Goal: Connect with others: Connect with other users

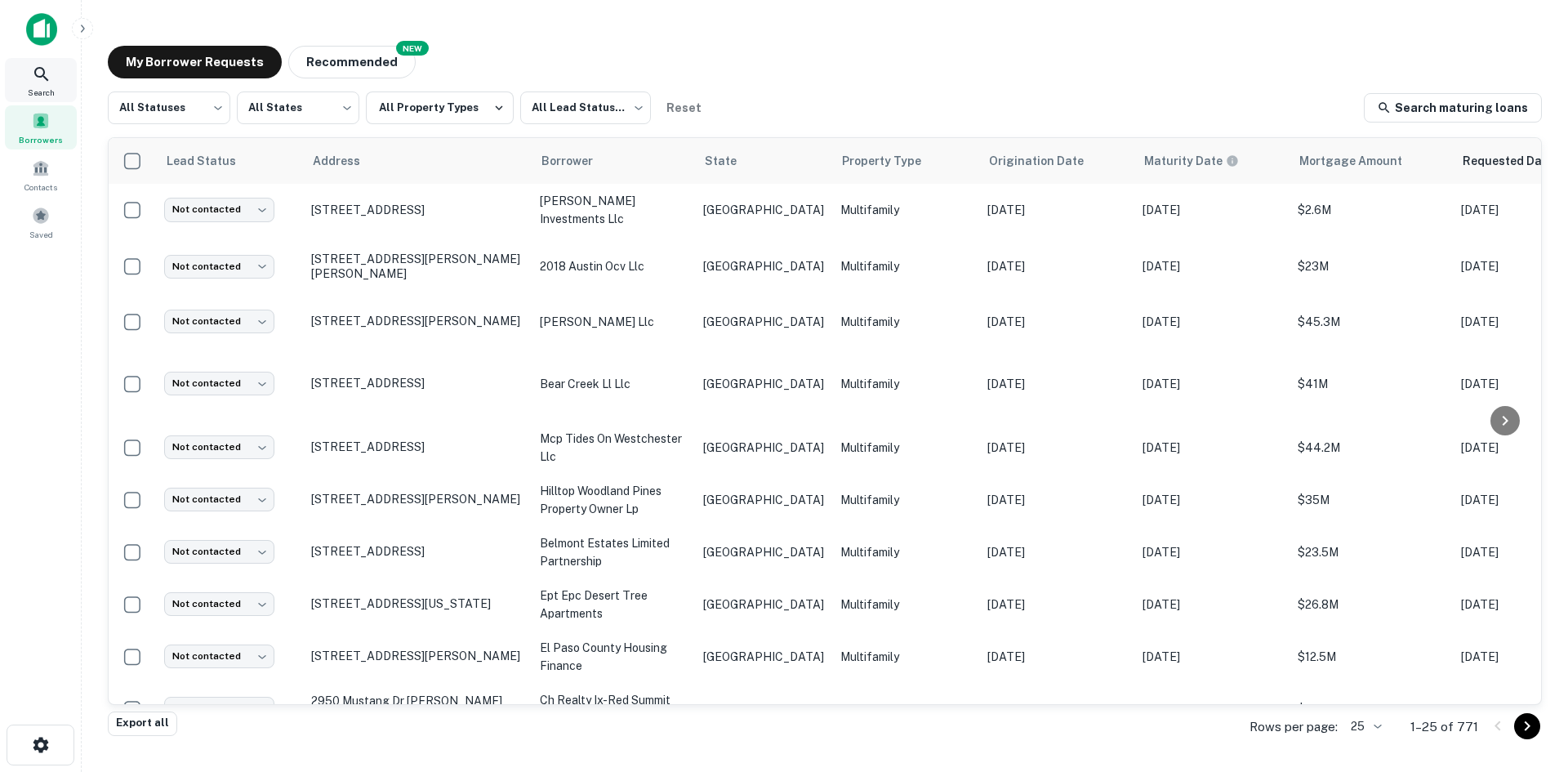
click at [49, 88] on span "Search" at bounding box center [41, 92] width 27 height 13
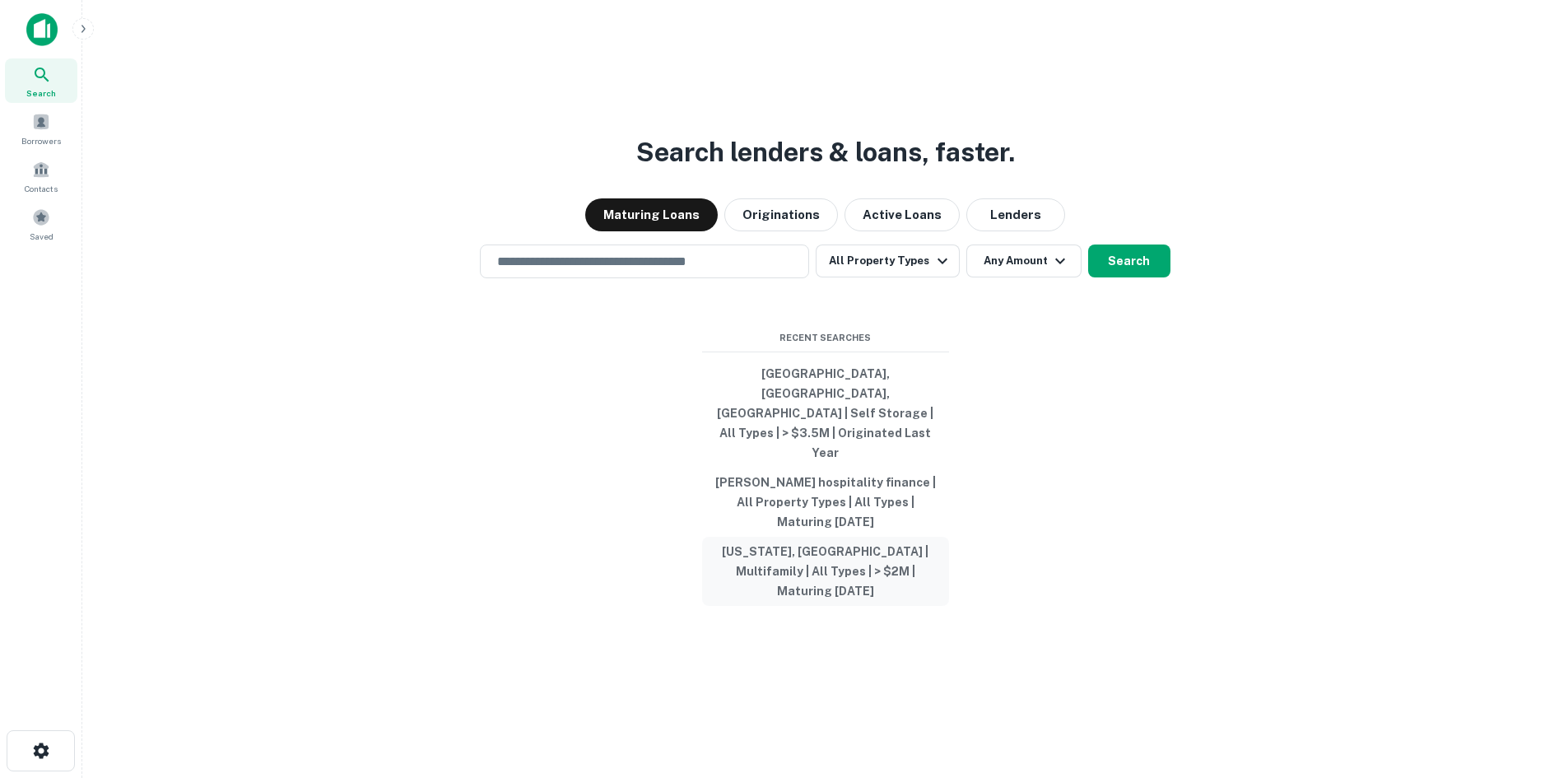
click at [881, 536] on button "[US_STATE], [GEOGRAPHIC_DATA] | Multifamily | All Types | > $2M | Maturing [DAT…" at bounding box center [826, 571] width 247 height 69
type input "**********"
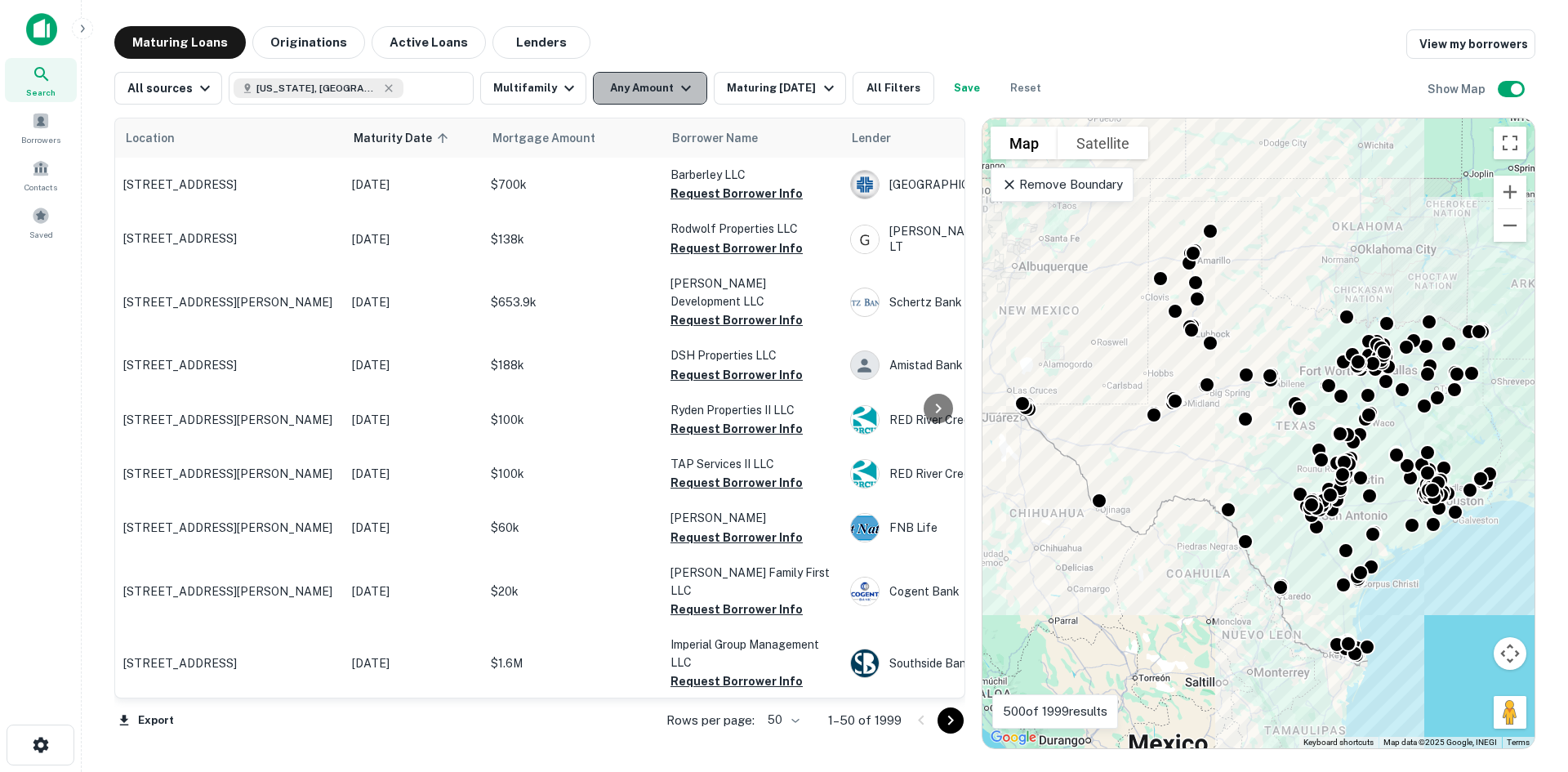
click at [664, 82] on button "Any Amount" at bounding box center [650, 88] width 115 height 32
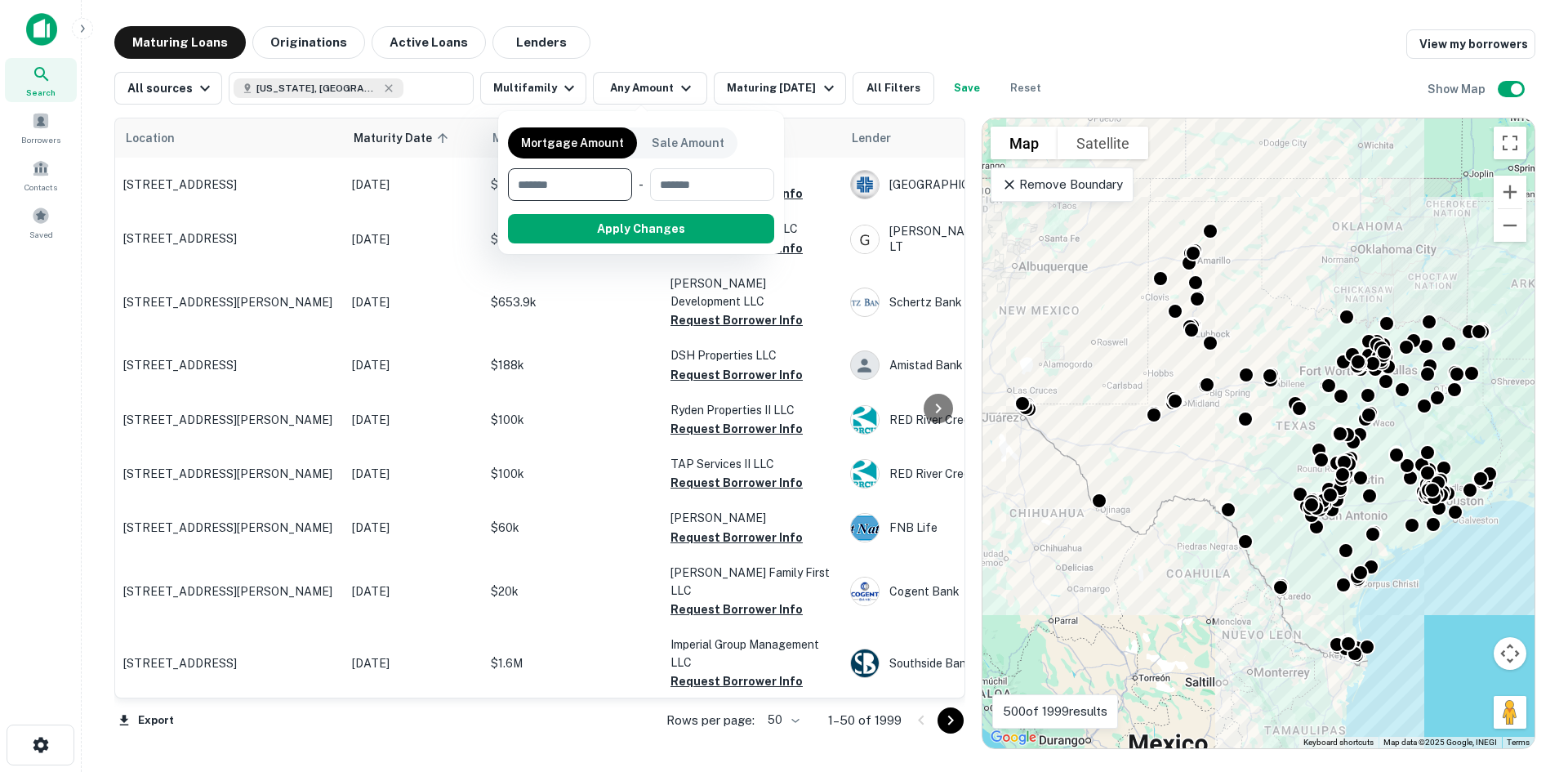
click at [614, 179] on input "number" at bounding box center [564, 184] width 113 height 32
type input "*******"
click at [648, 220] on button "Apply Changes" at bounding box center [671, 228] width 207 height 30
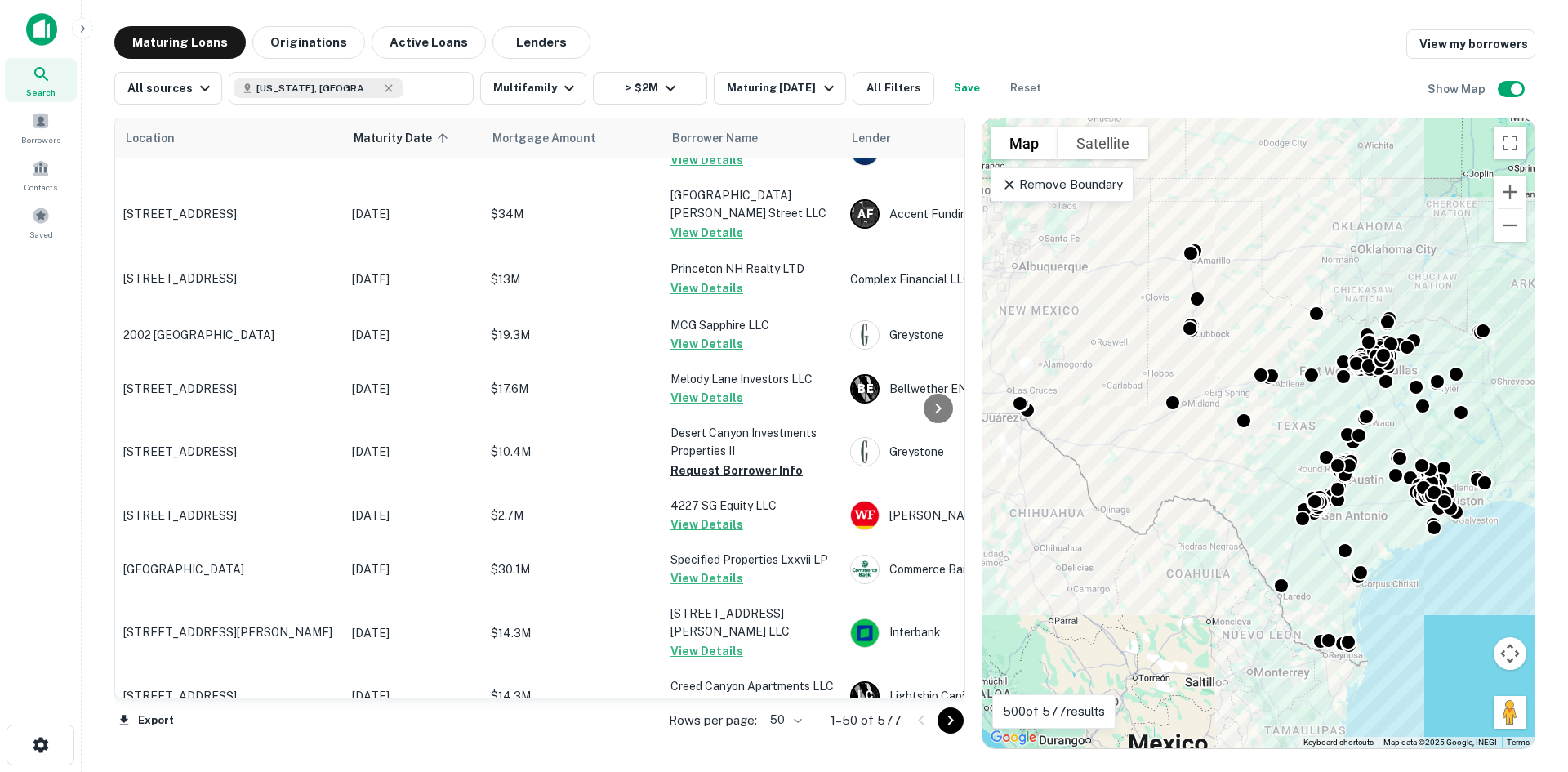
scroll to position [2378, 0]
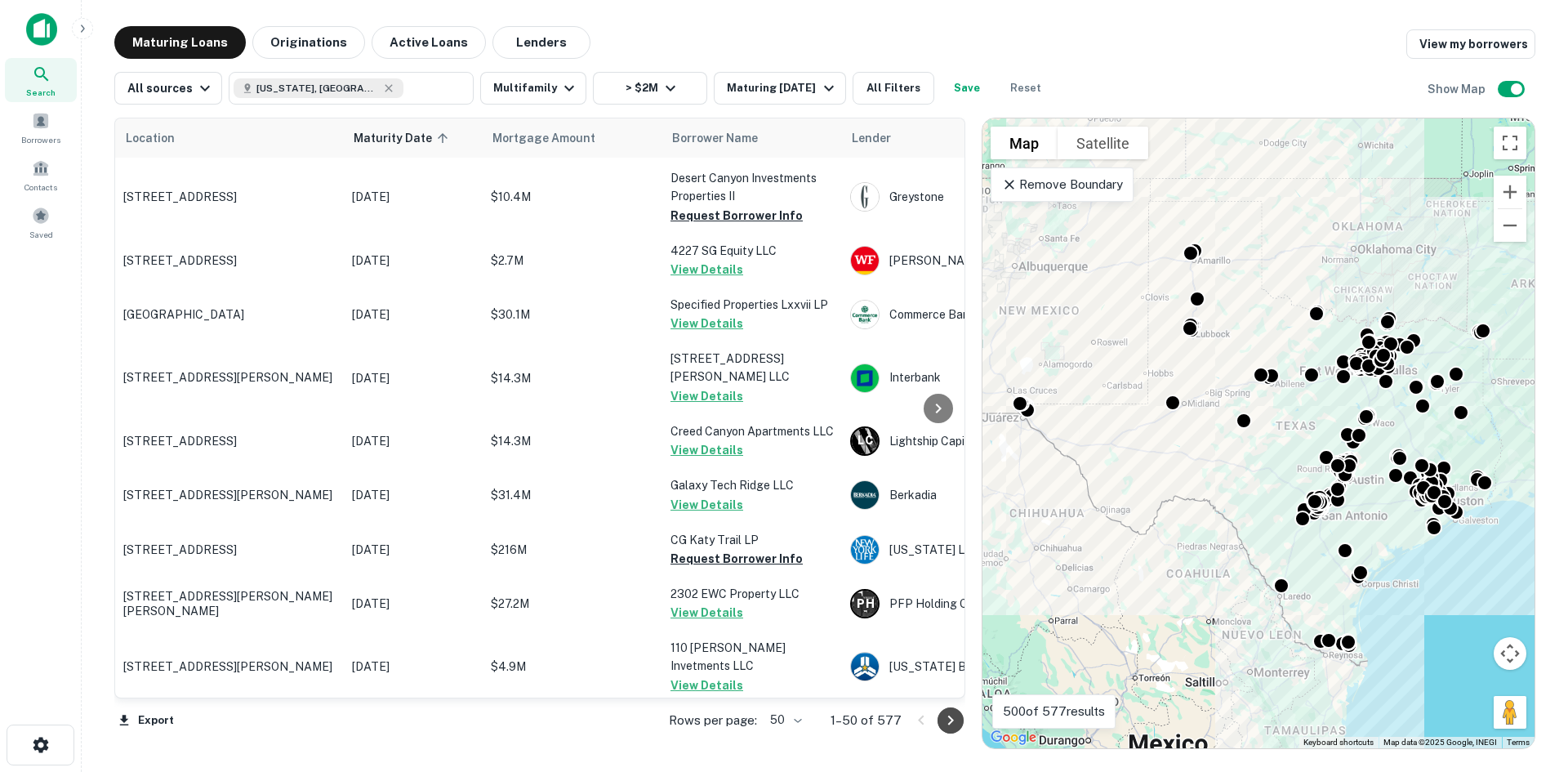
click at [951, 726] on icon "Go to next page" at bounding box center [951, 720] width 19 height 19
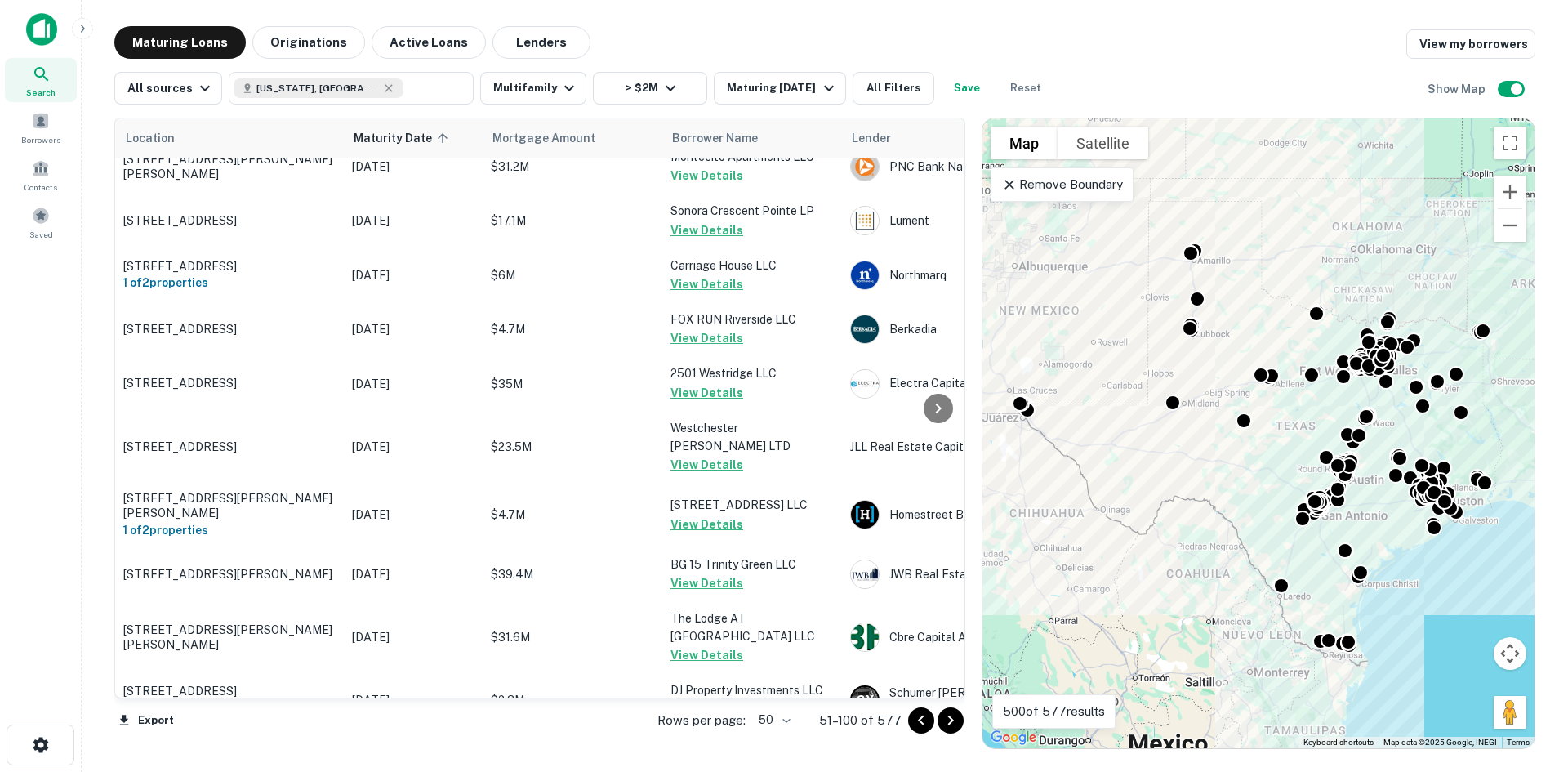
click at [945, 726] on icon "Go to next page" at bounding box center [951, 720] width 19 height 19
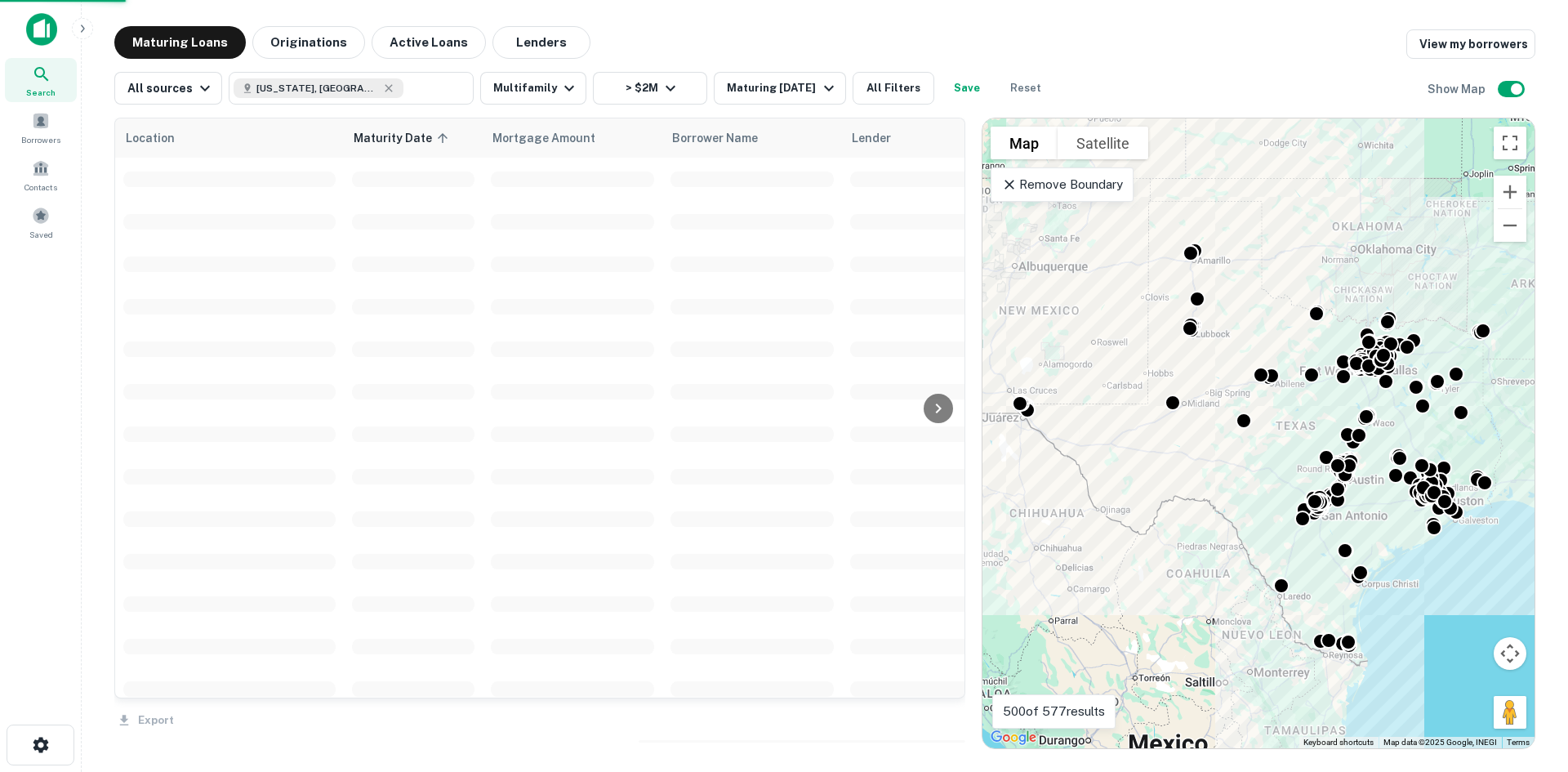
click at [783, 724] on div "Export" at bounding box center [540, 715] width 851 height 34
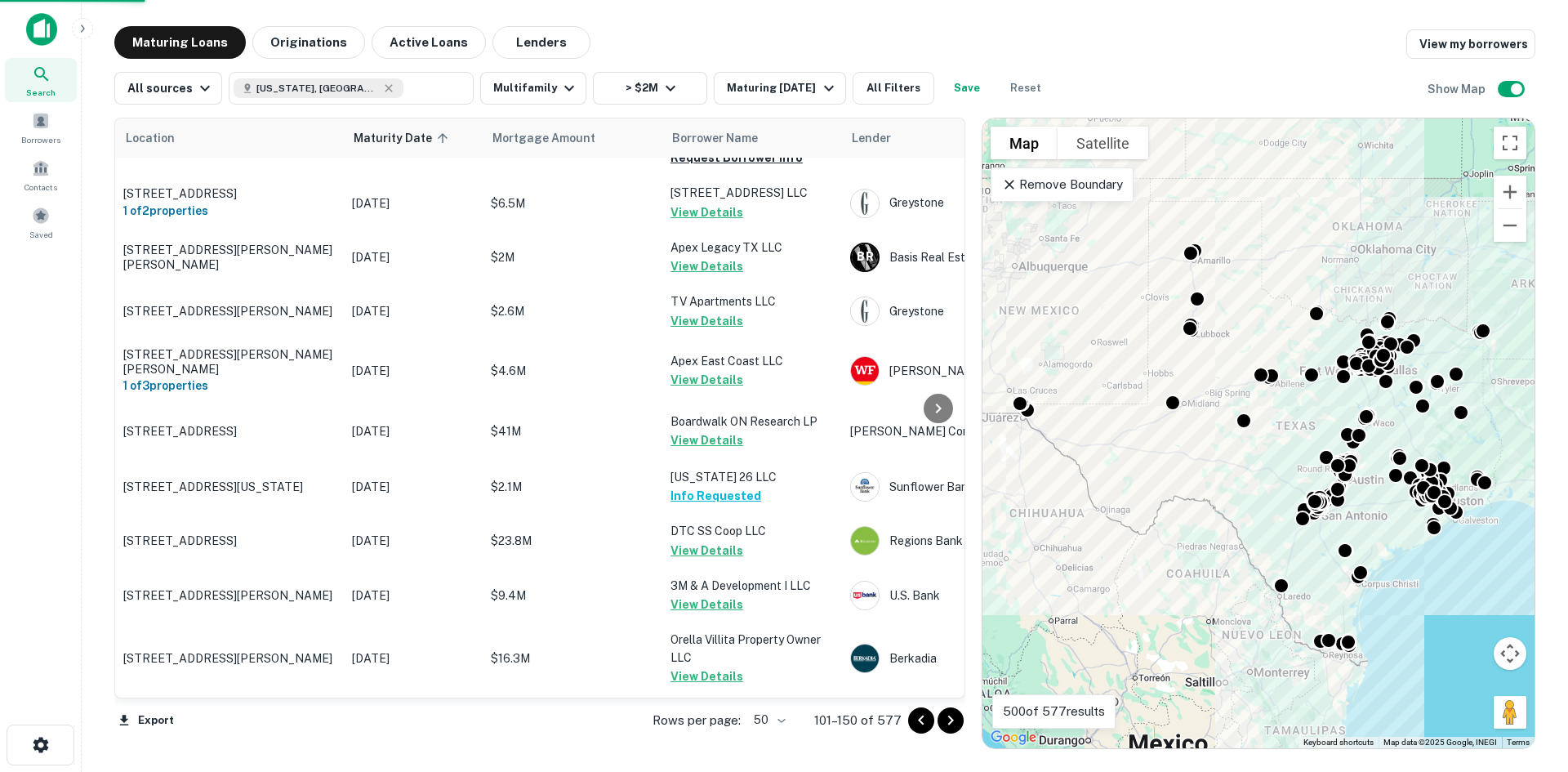
scroll to position [2299, 0]
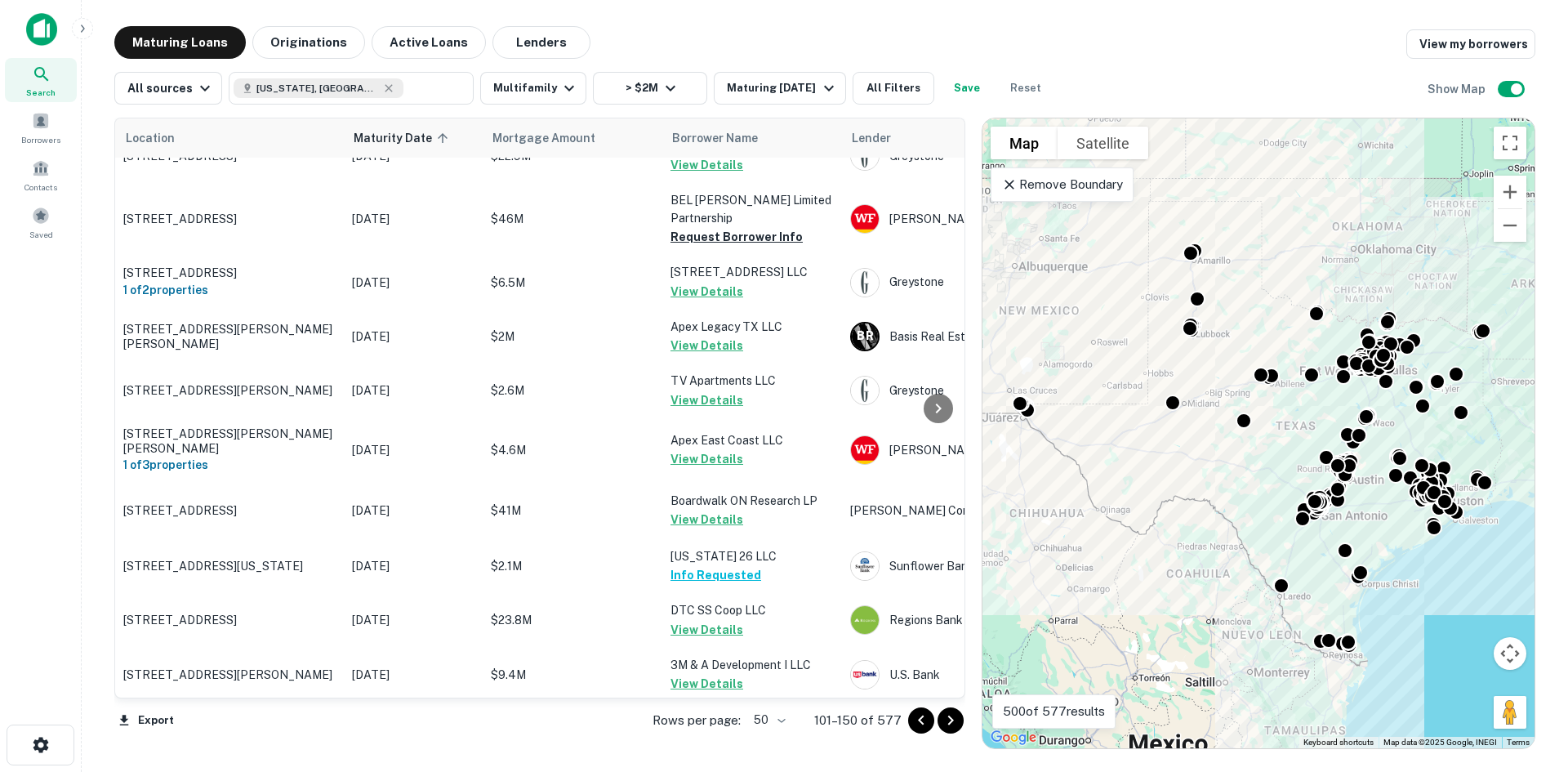
click at [784, 724] on body "Search Borrowers Contacts Saved Maturing Loans Originations Active Loans Lender…" at bounding box center [784, 386] width 1568 height 772
click at [767, 740] on li "100" at bounding box center [772, 738] width 47 height 30
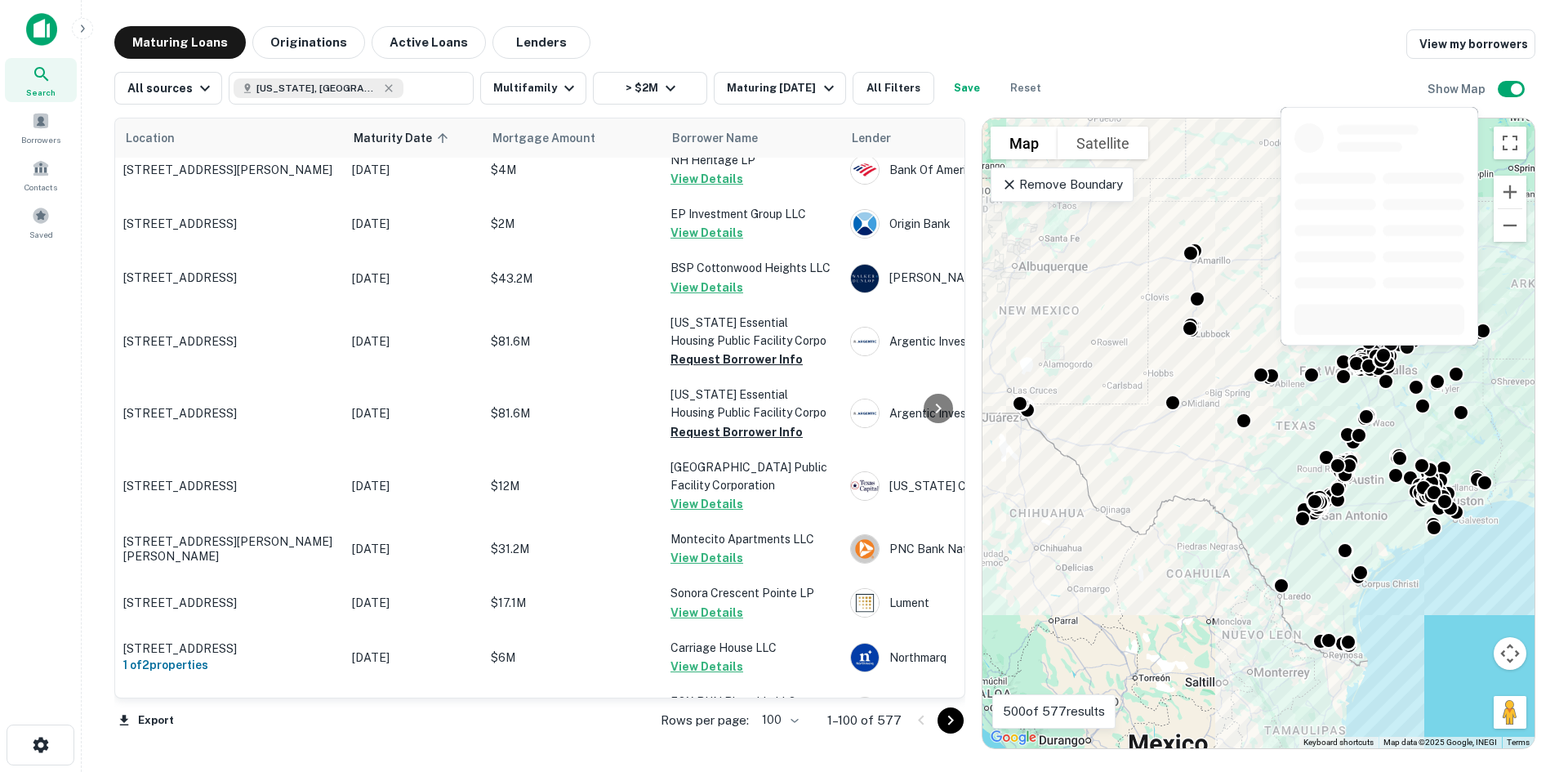
scroll to position [5310, 0]
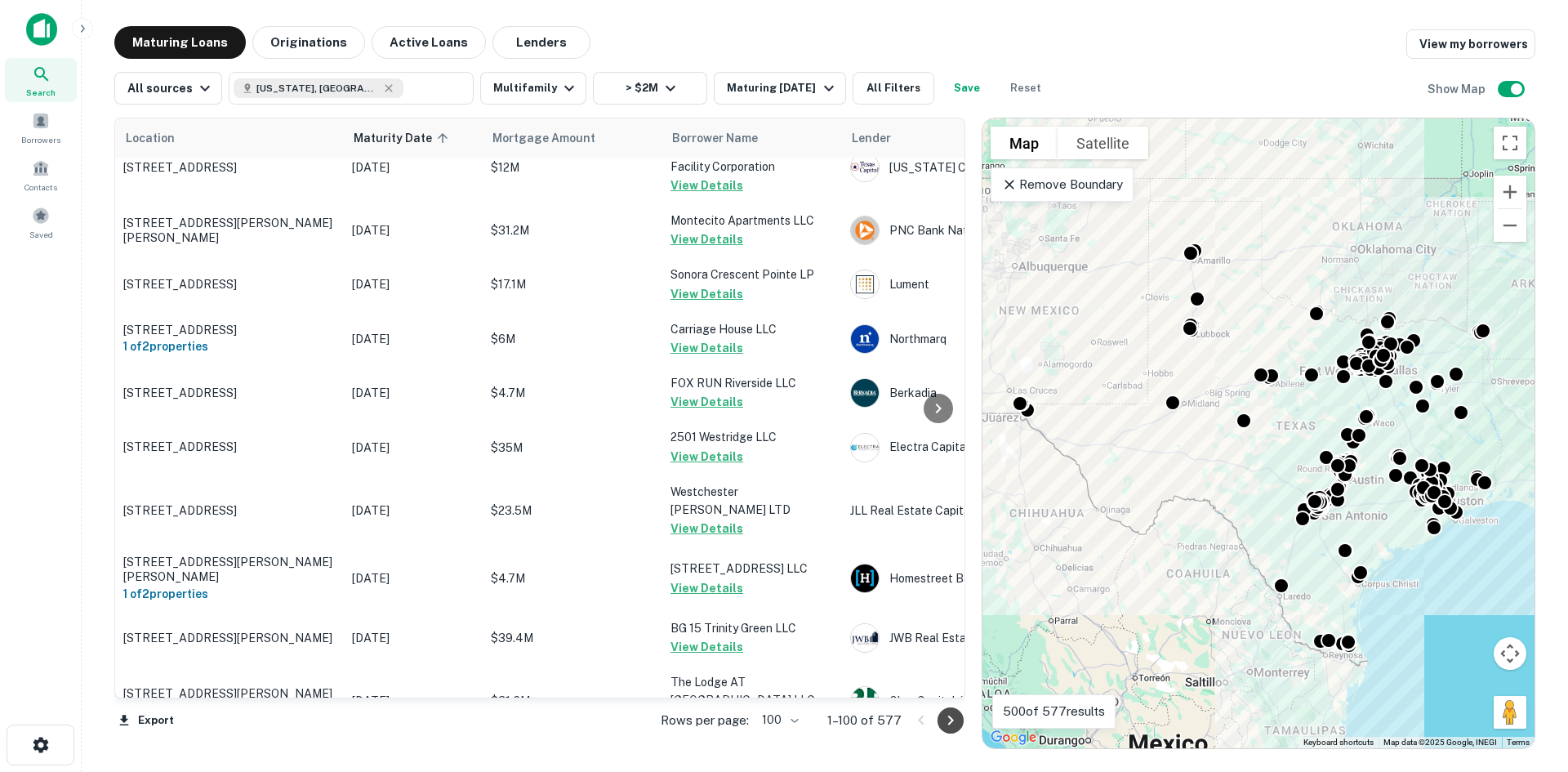
click at [956, 725] on icon "Go to next page" at bounding box center [951, 720] width 19 height 19
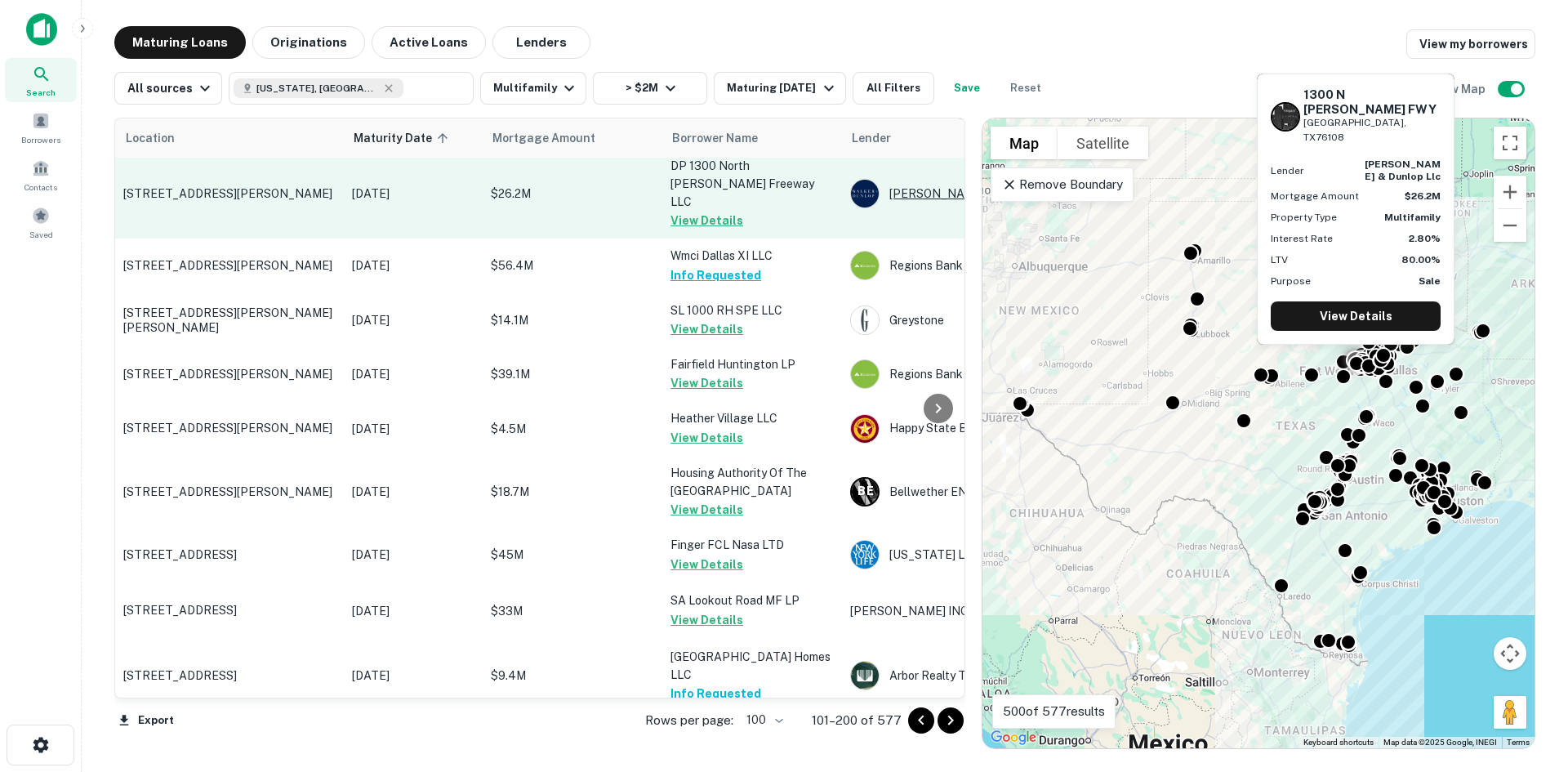
scroll to position [5231, 0]
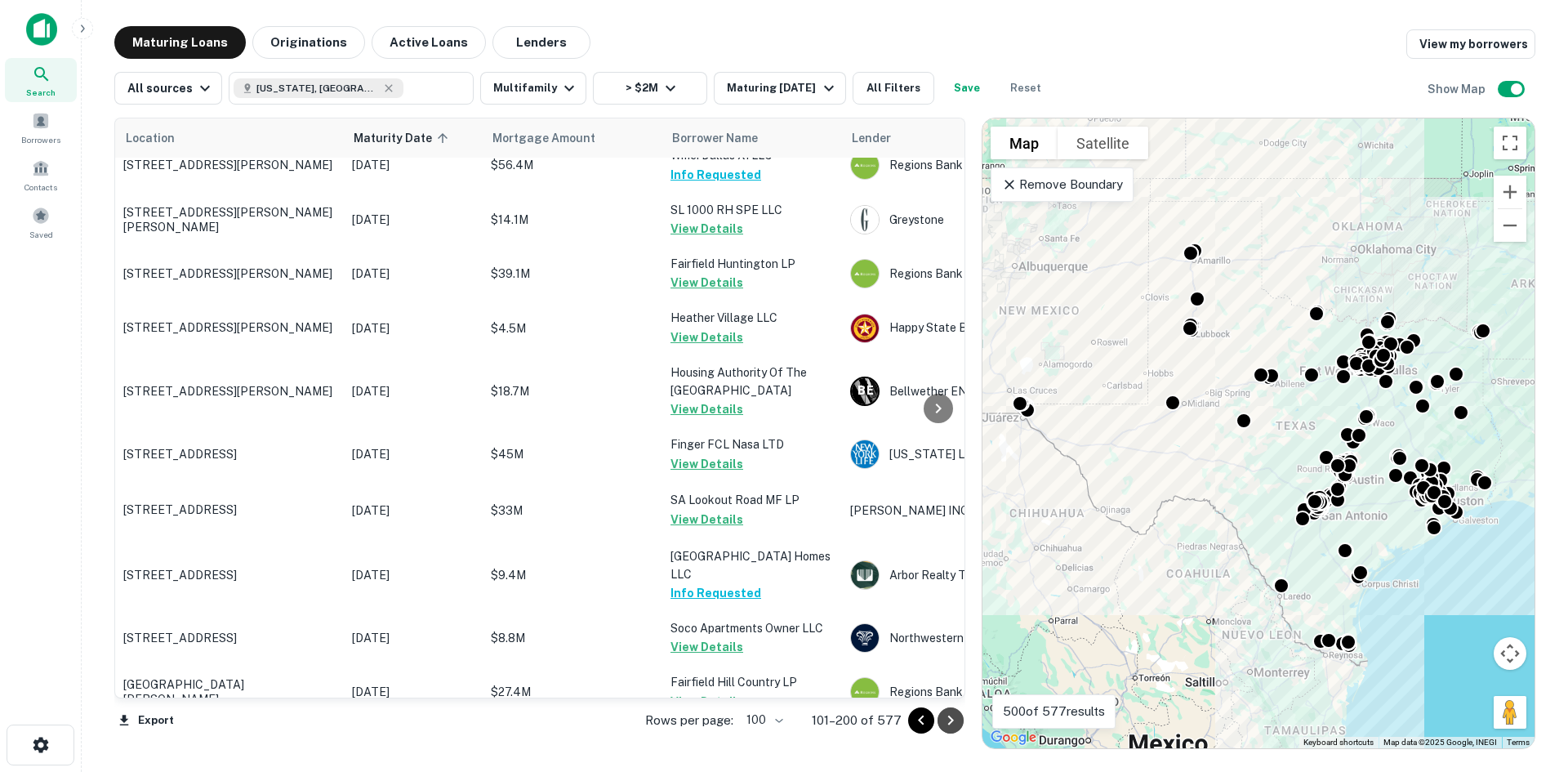
click at [959, 719] on icon "Go to next page" at bounding box center [951, 720] width 19 height 19
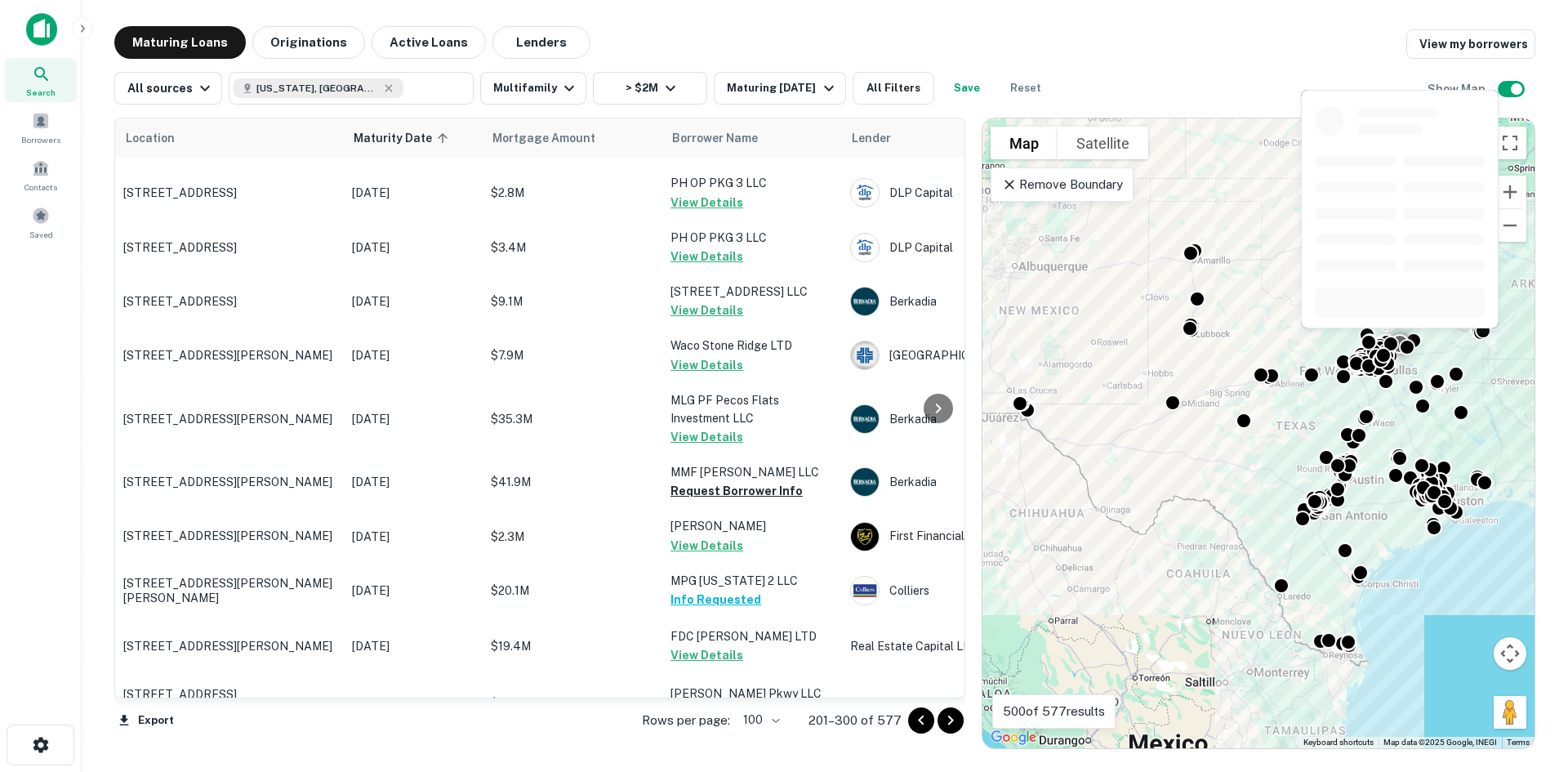
scroll to position [5291, 0]
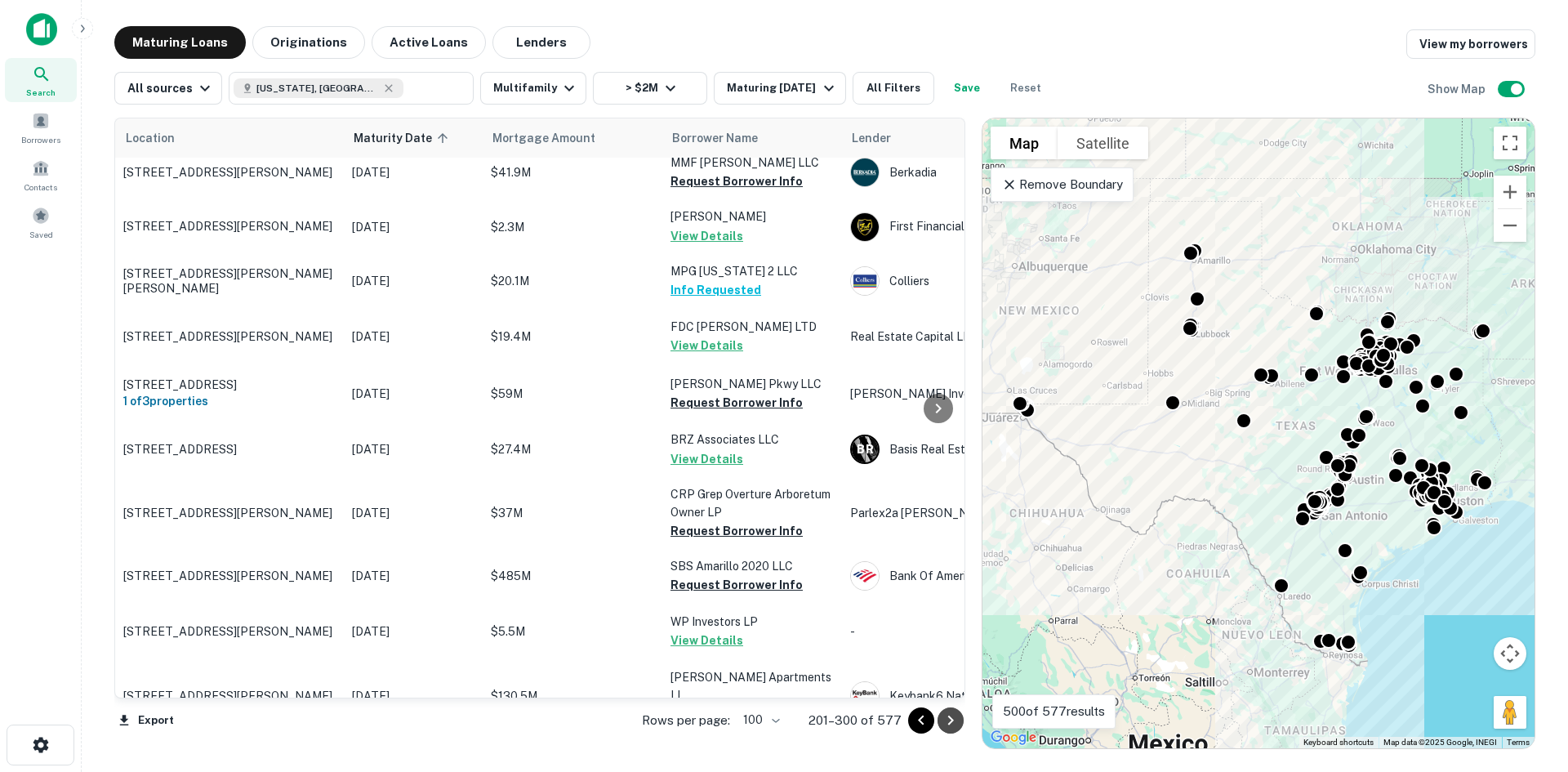
click at [951, 717] on icon "Go to next page" at bounding box center [951, 719] width 6 height 10
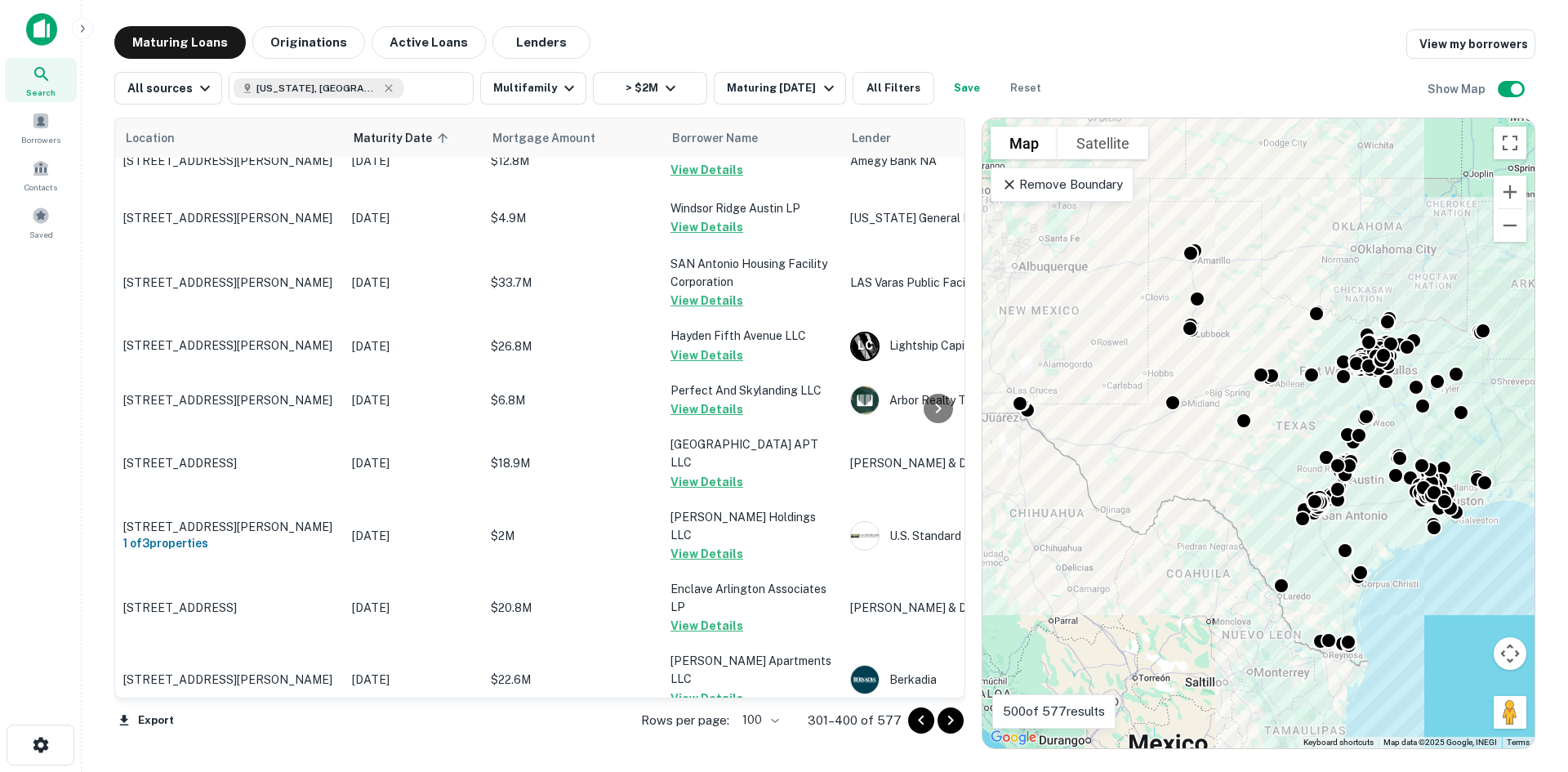
scroll to position [5337, 0]
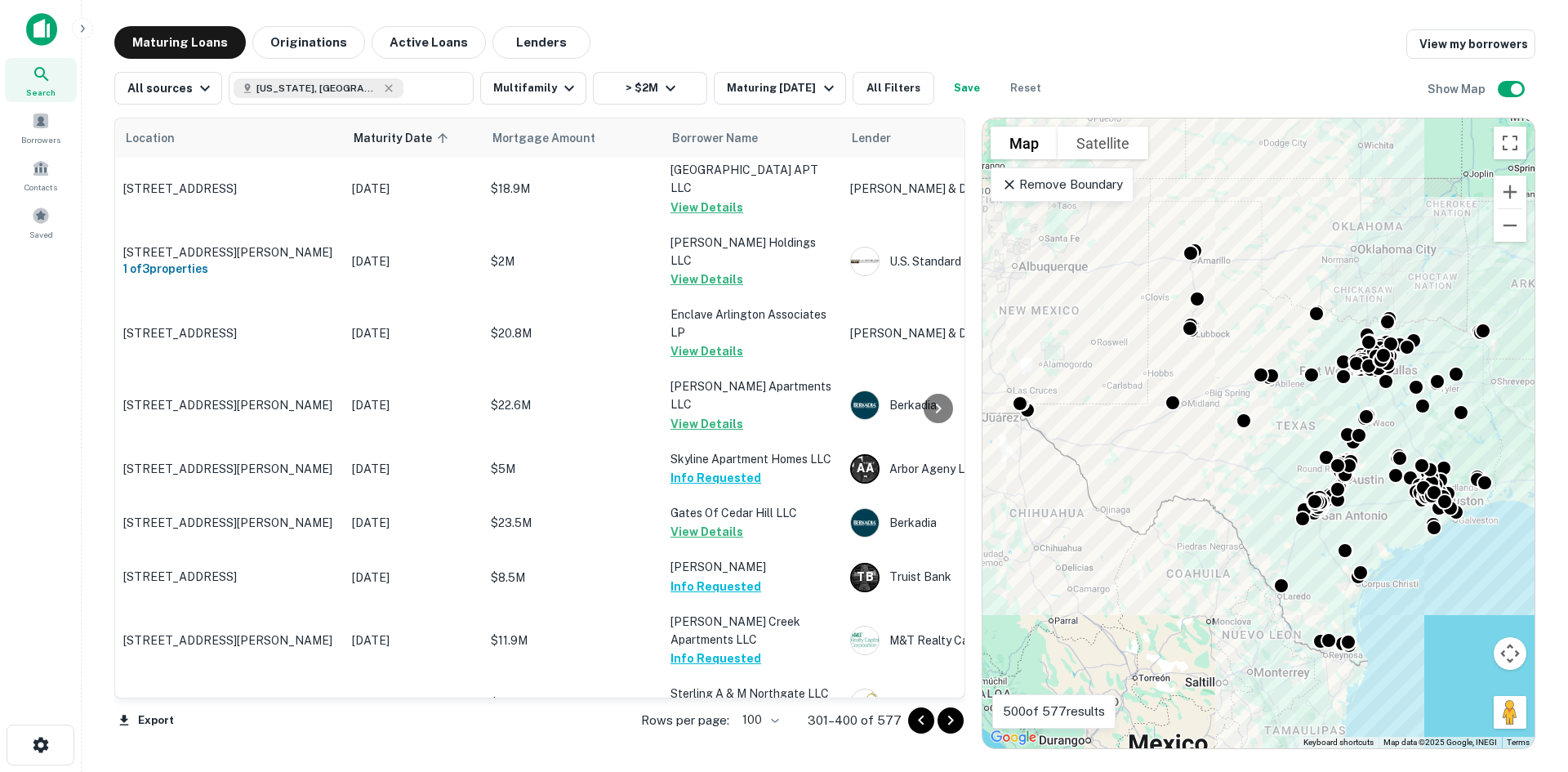
click at [956, 717] on icon "Go to next page" at bounding box center [951, 720] width 19 height 19
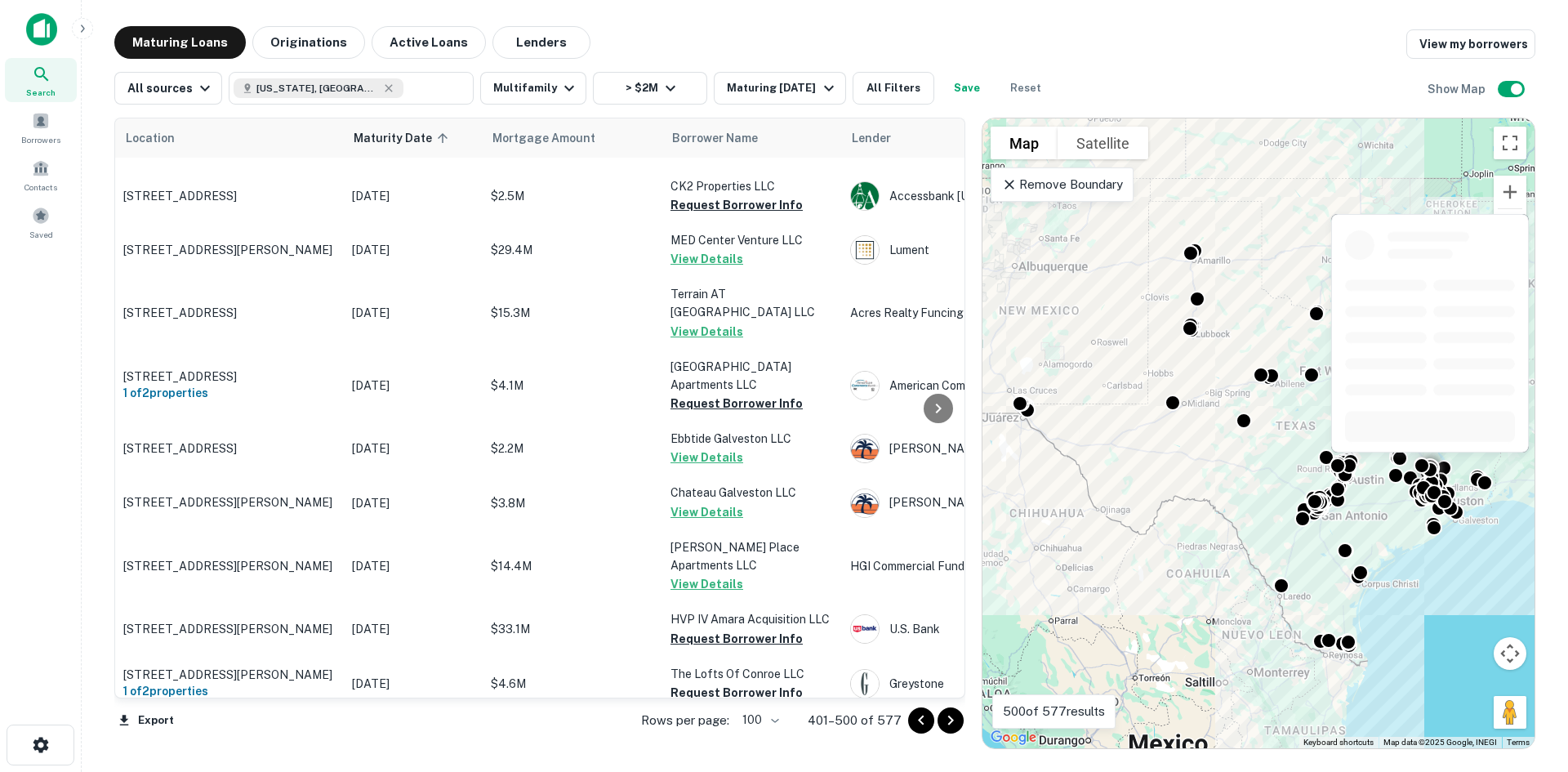
scroll to position [3512, 0]
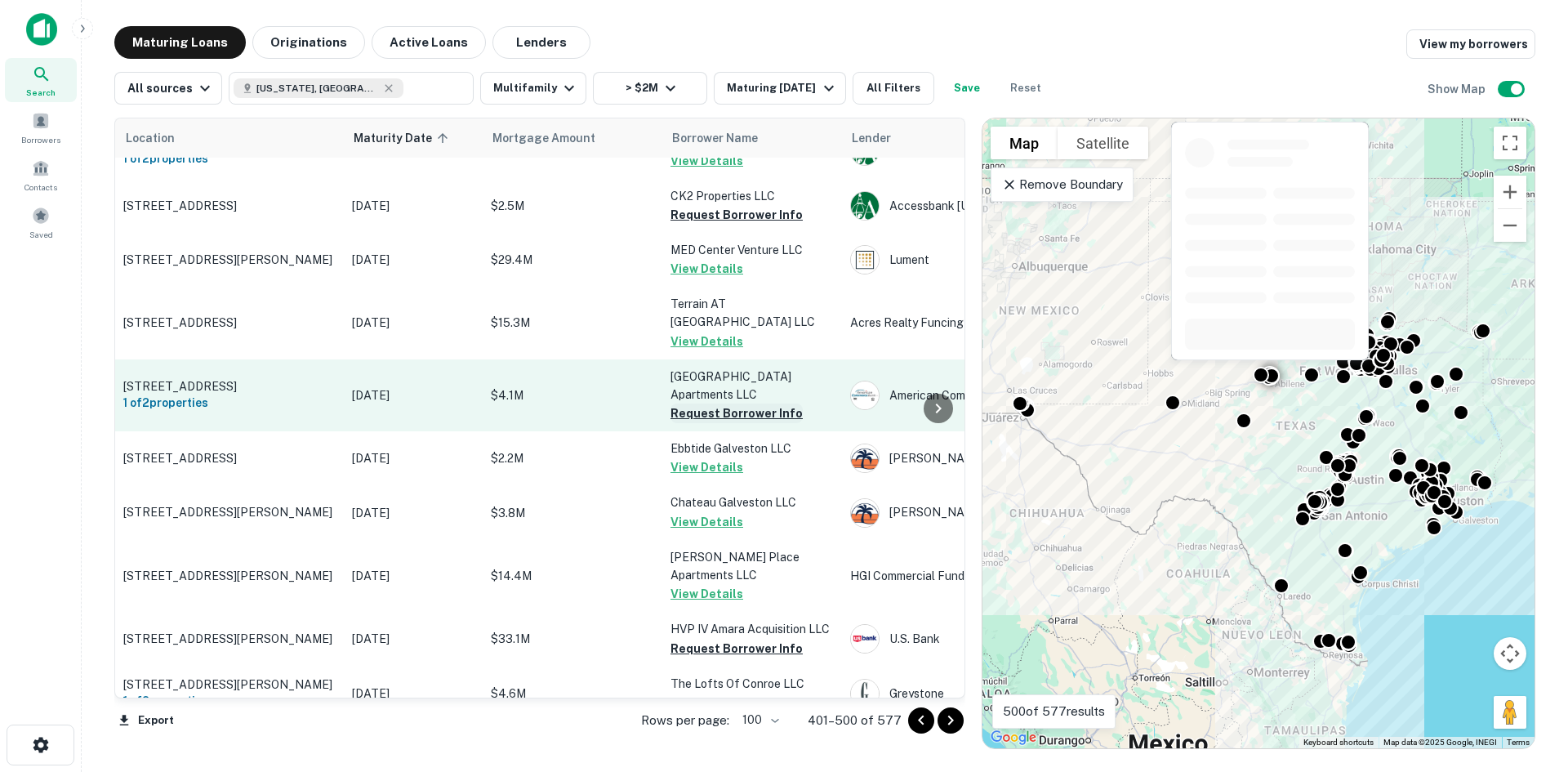
click at [756, 404] on button "Request Borrower Info" at bounding box center [736, 413] width 132 height 19
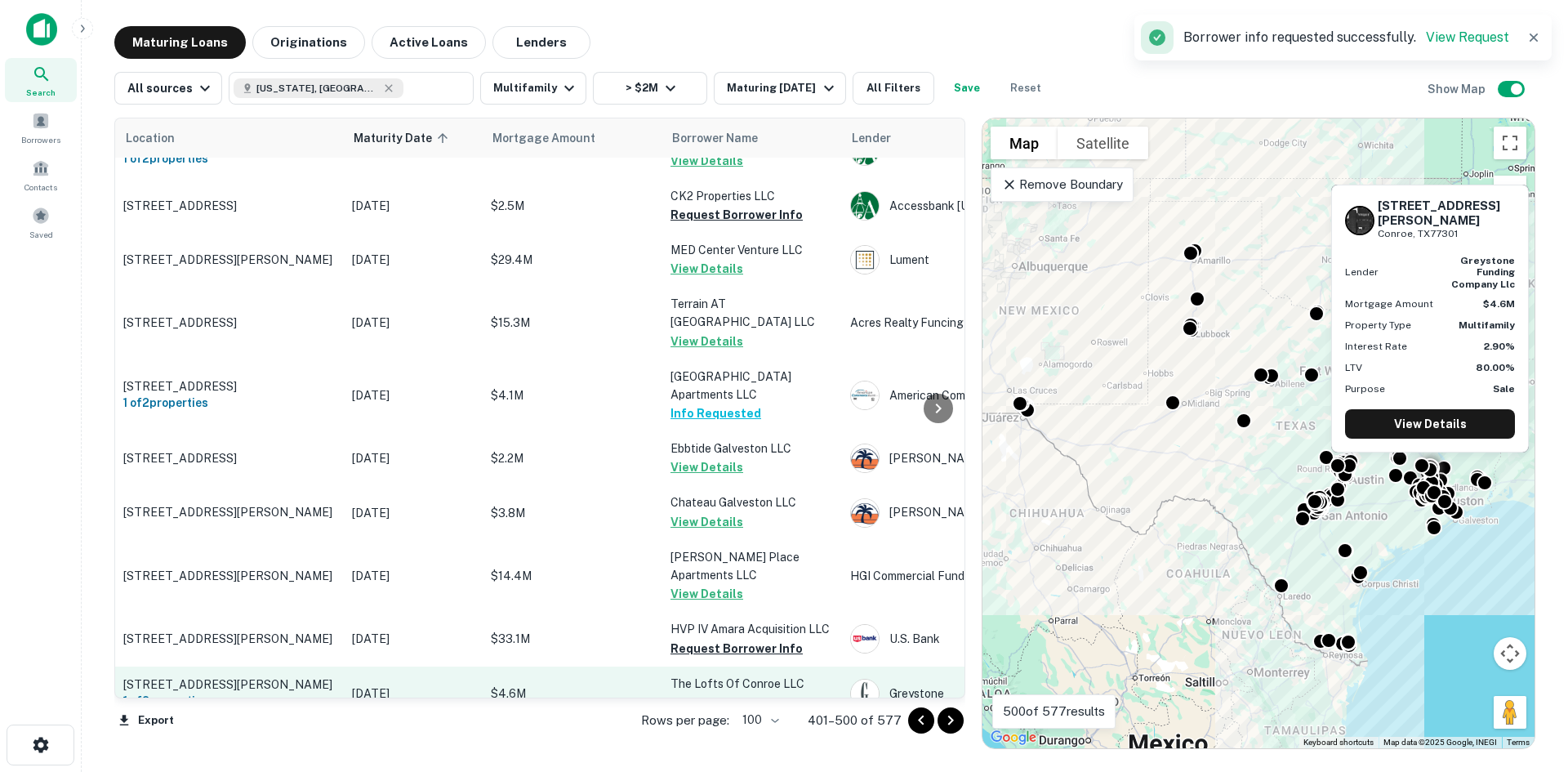
scroll to position [3593, 0]
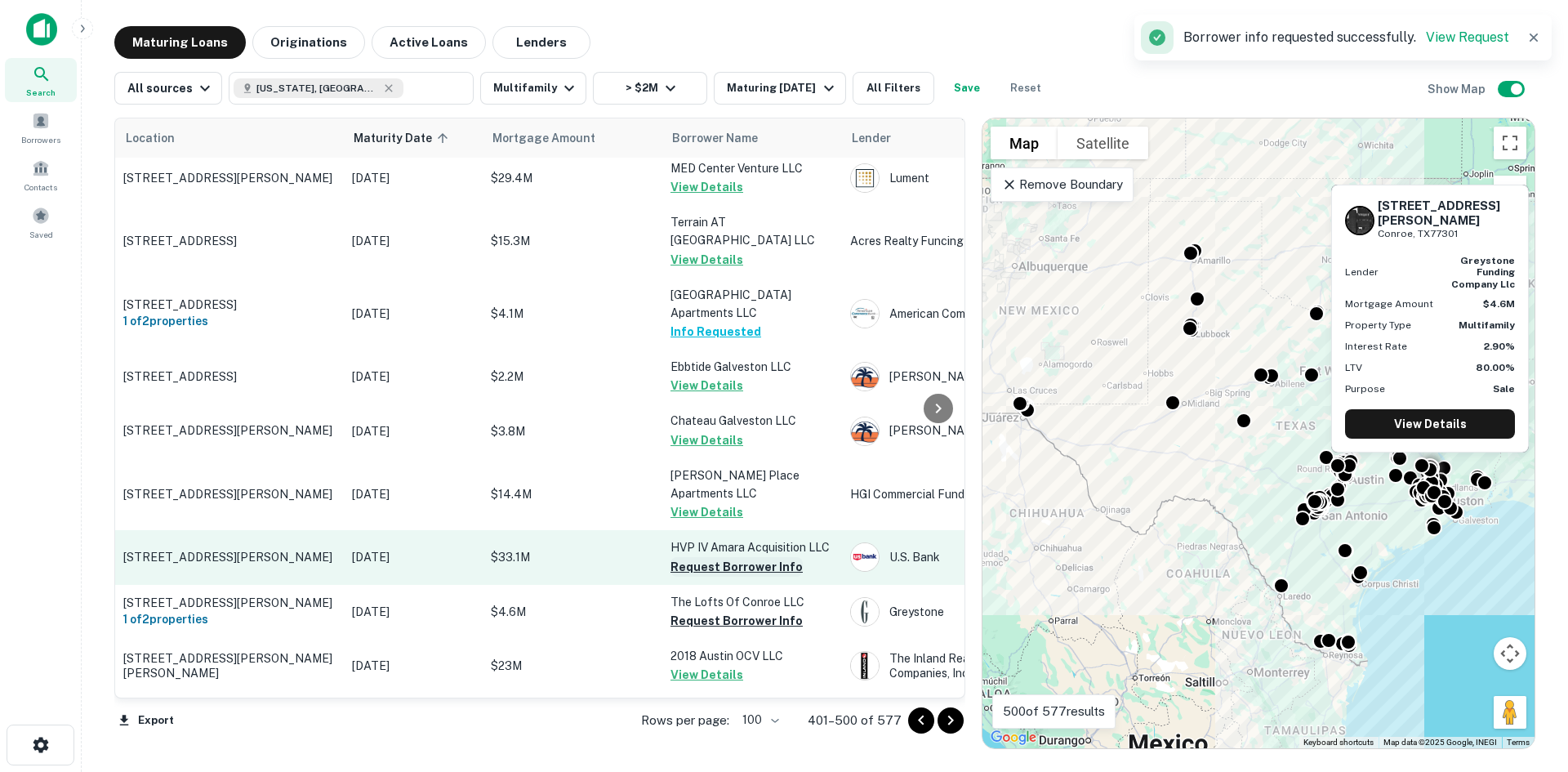
click at [770, 557] on button "Request Borrower Info" at bounding box center [736, 566] width 132 height 19
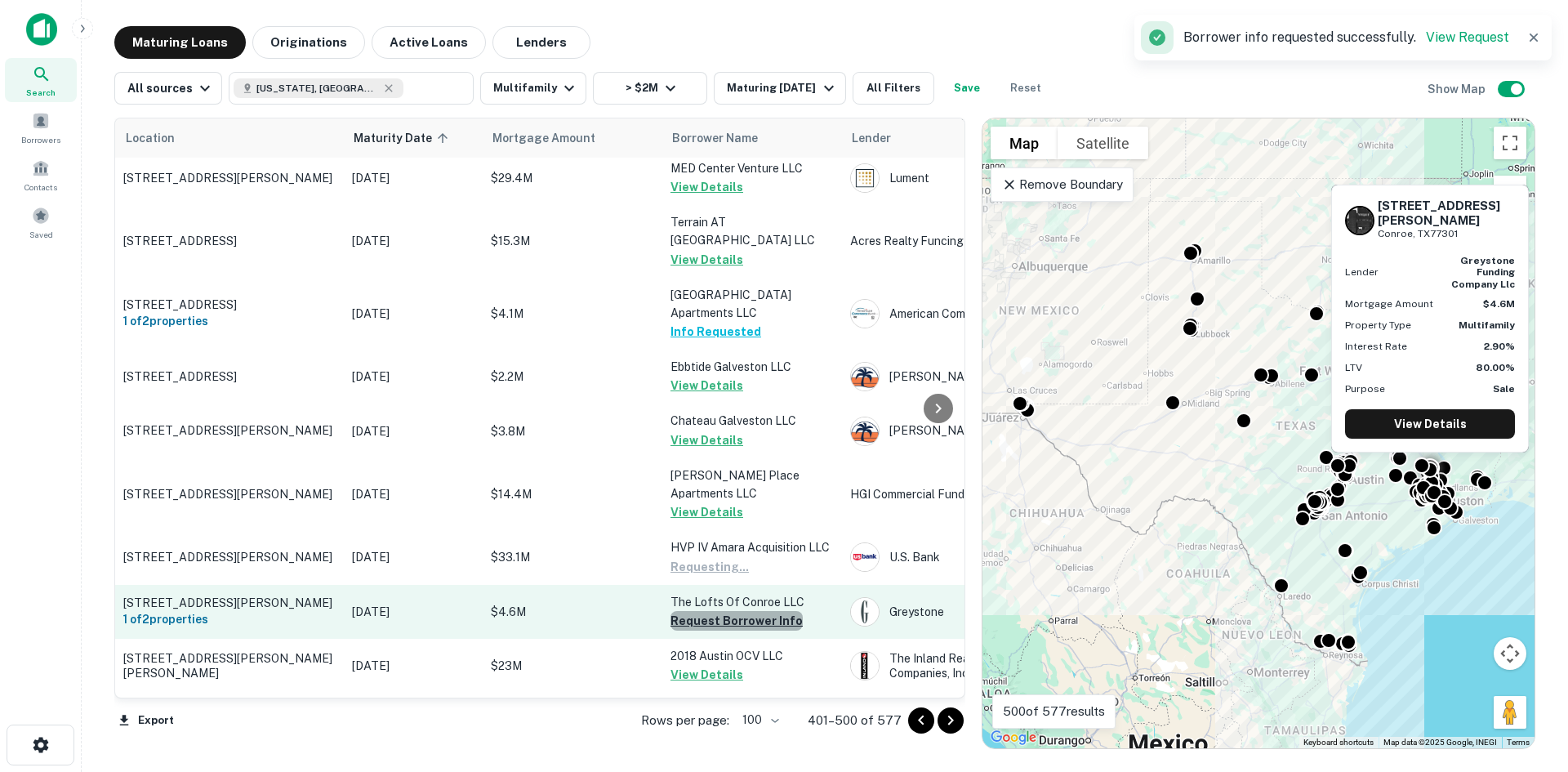
click at [764, 611] on button "Request Borrower Info" at bounding box center [736, 621] width 132 height 19
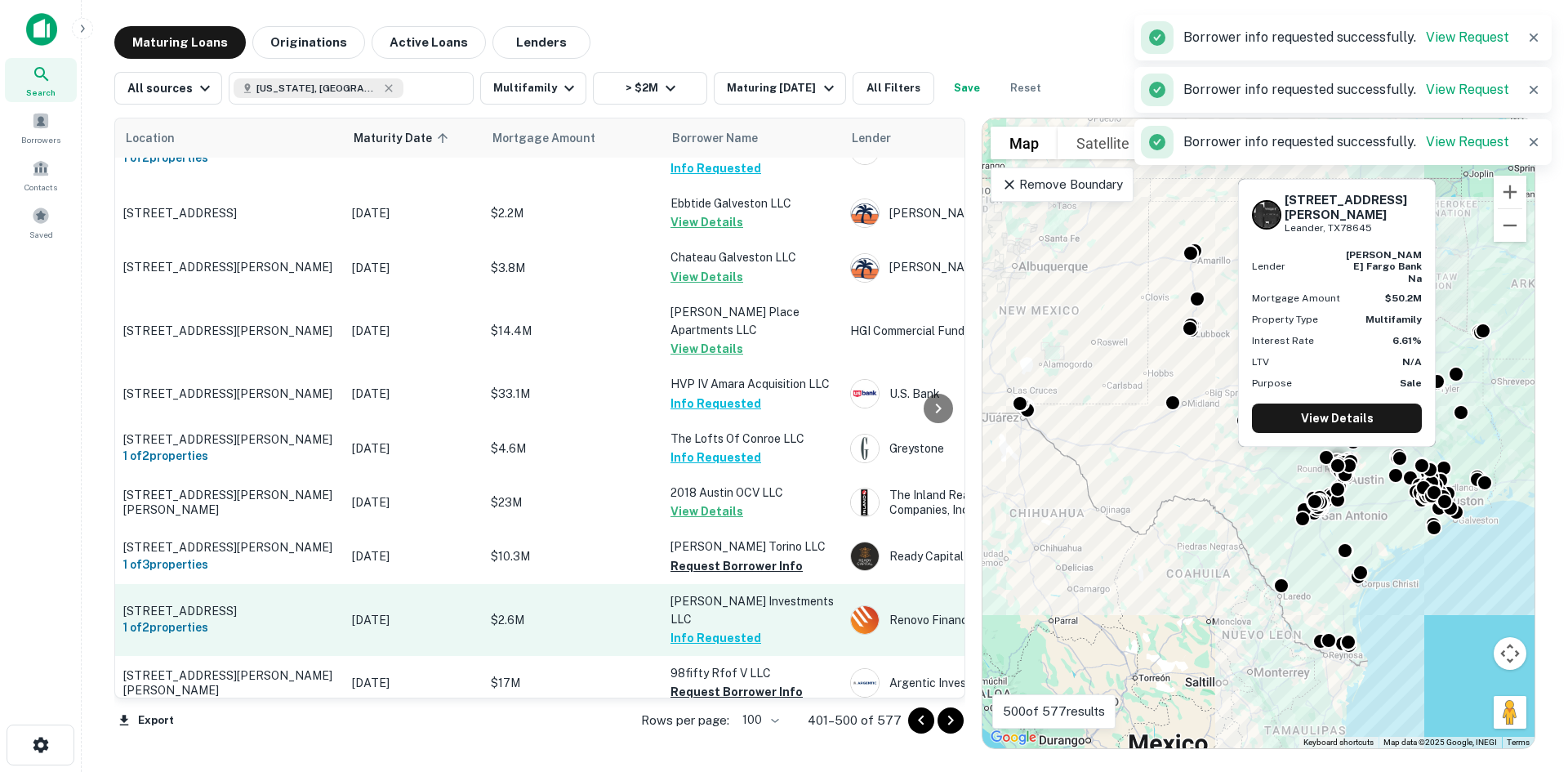
scroll to position [3838, 0]
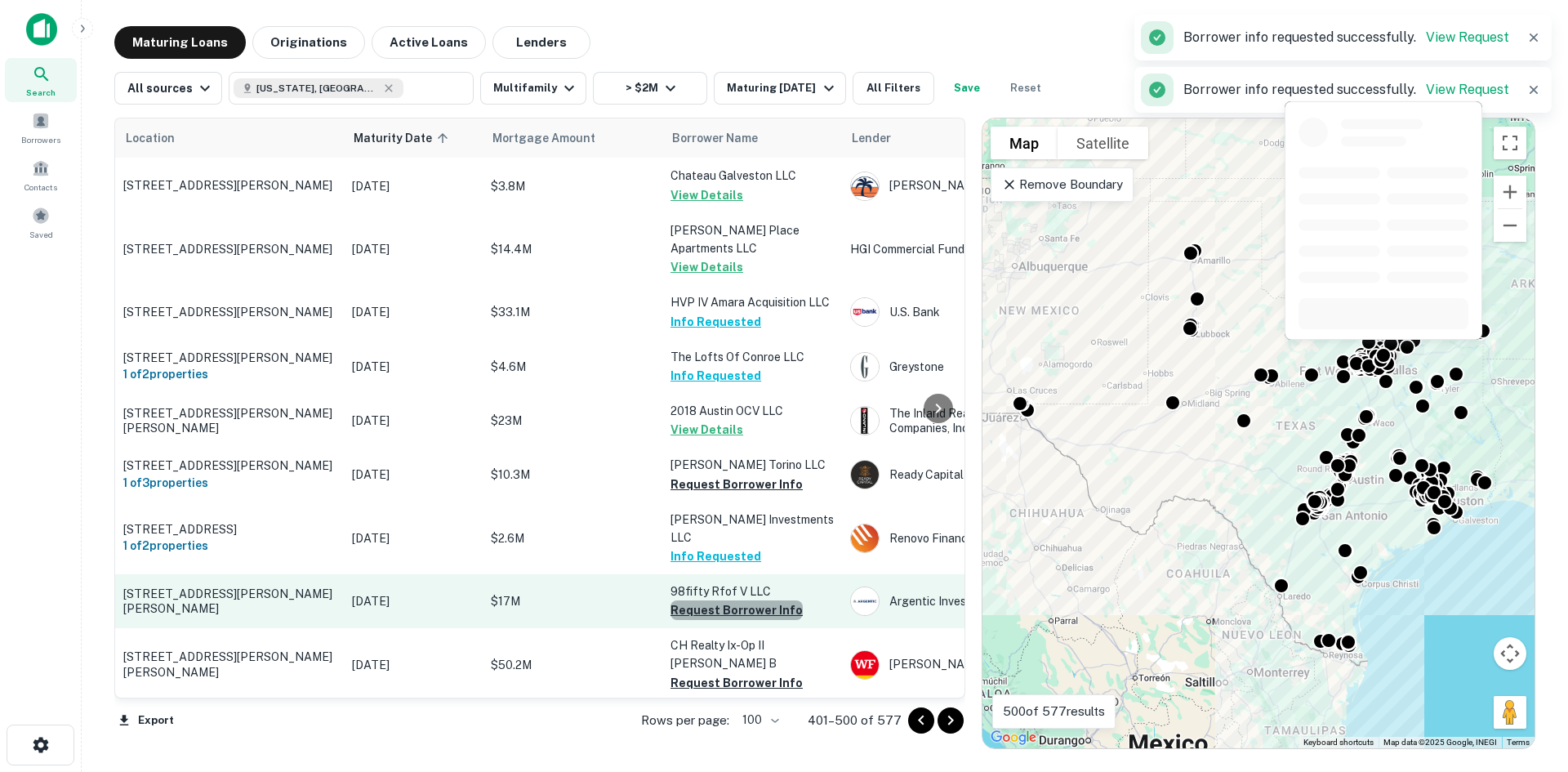
click at [778, 600] on button "Request Borrower Info" at bounding box center [736, 610] width 132 height 19
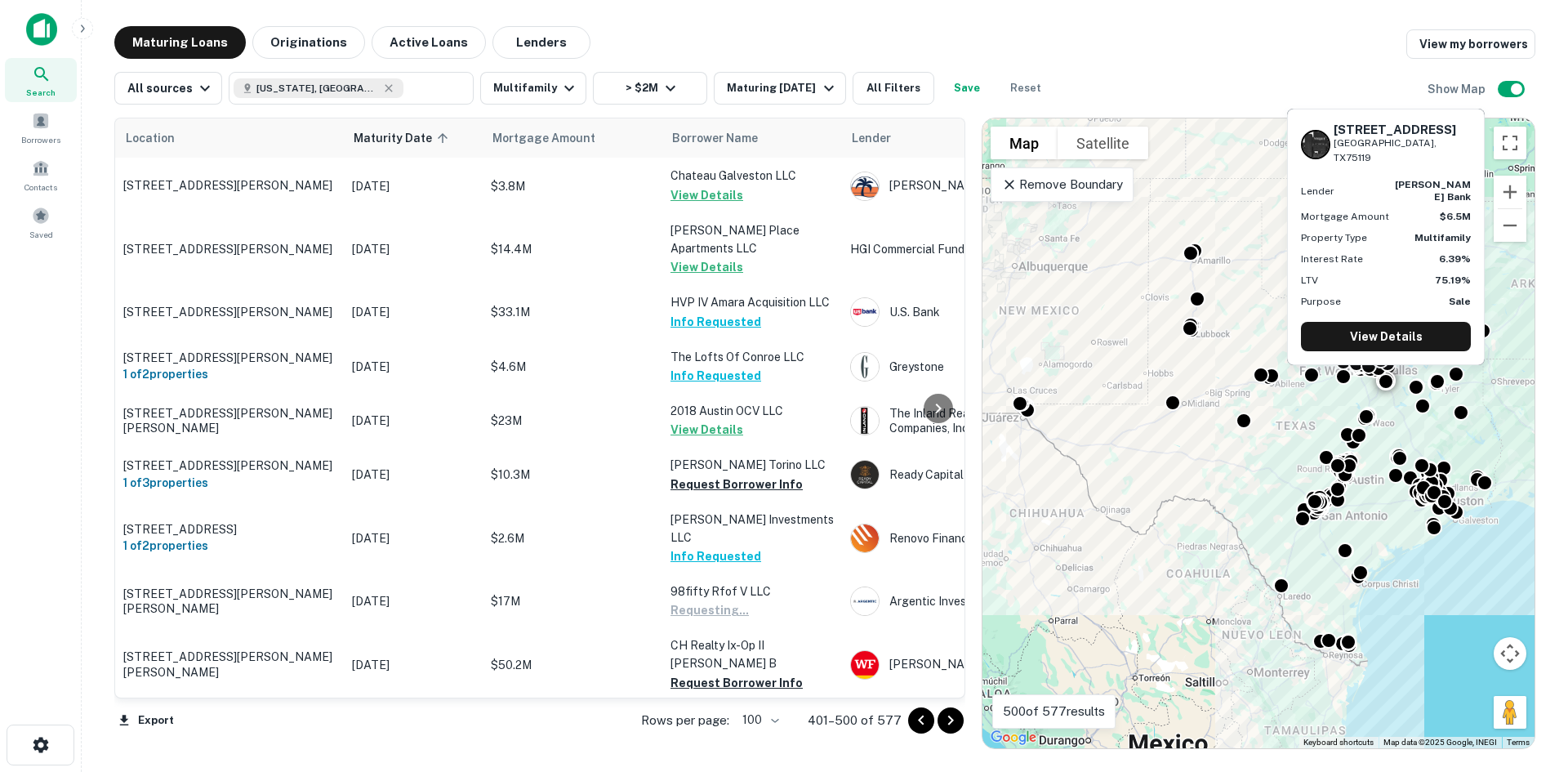
click at [760, 726] on button "Request Borrower Info" at bounding box center [736, 736] width 132 height 19
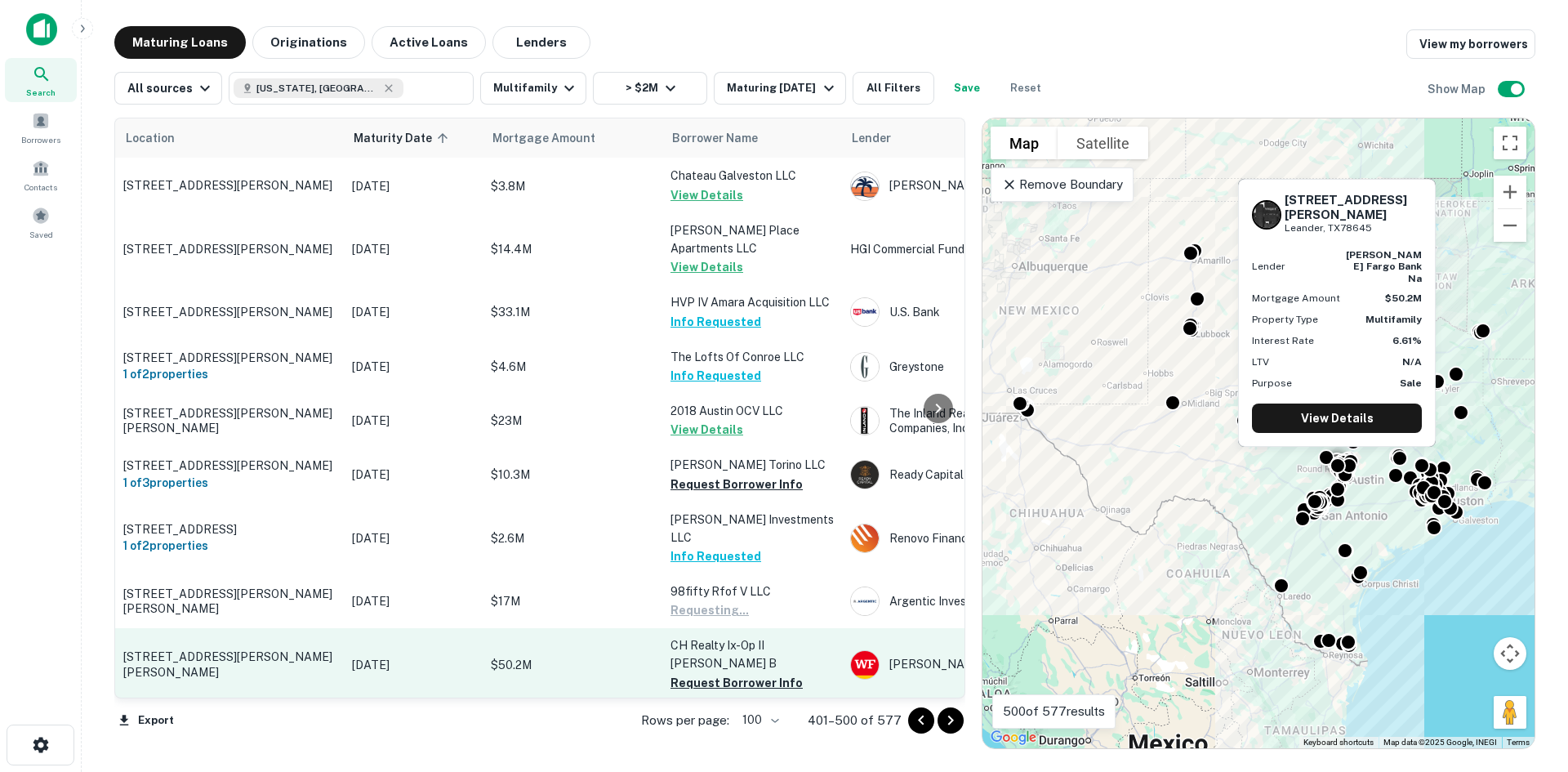
scroll to position [3920, 0]
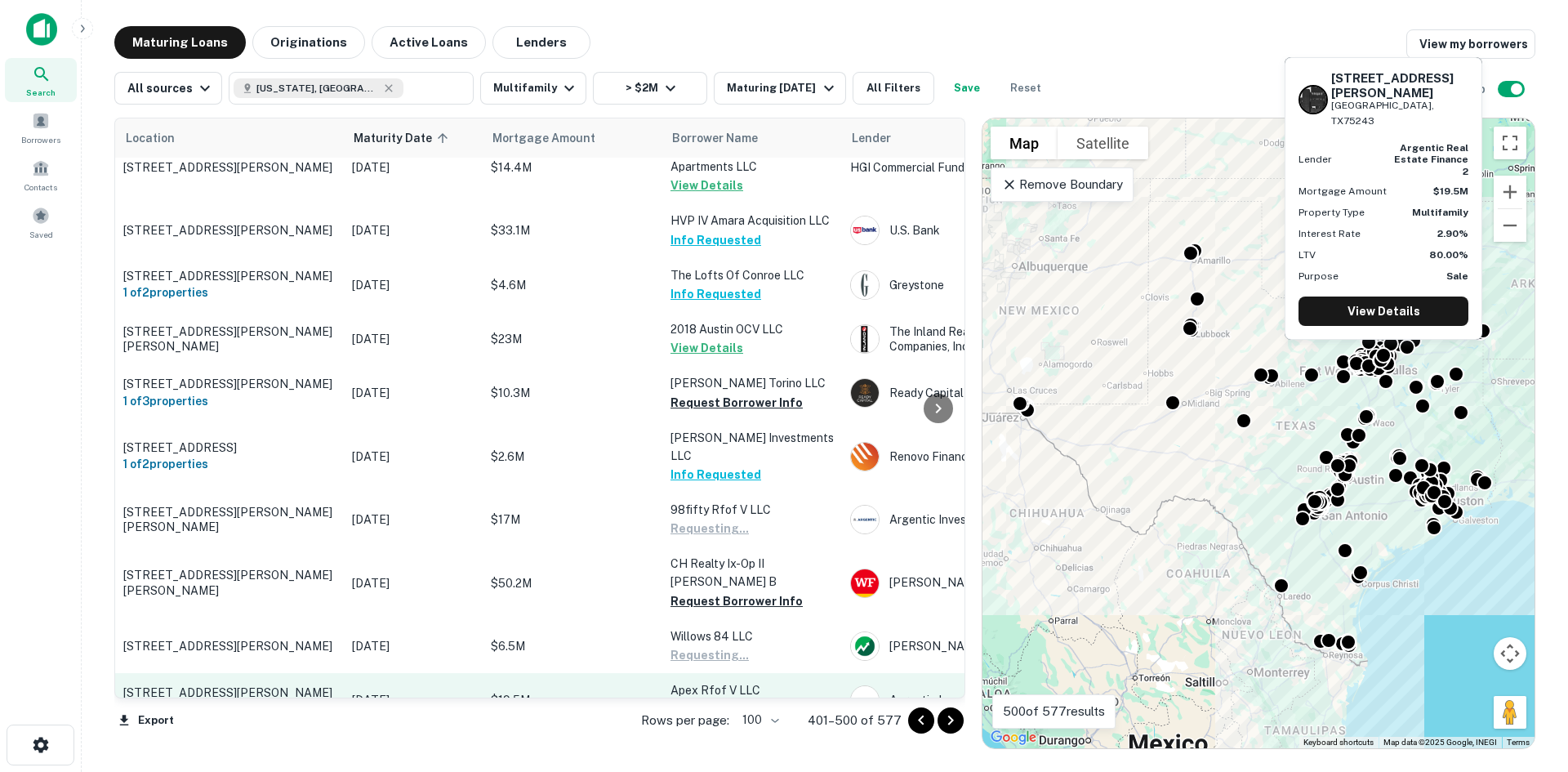
click at [759, 700] on button "Request Borrower Info" at bounding box center [736, 710] width 132 height 19
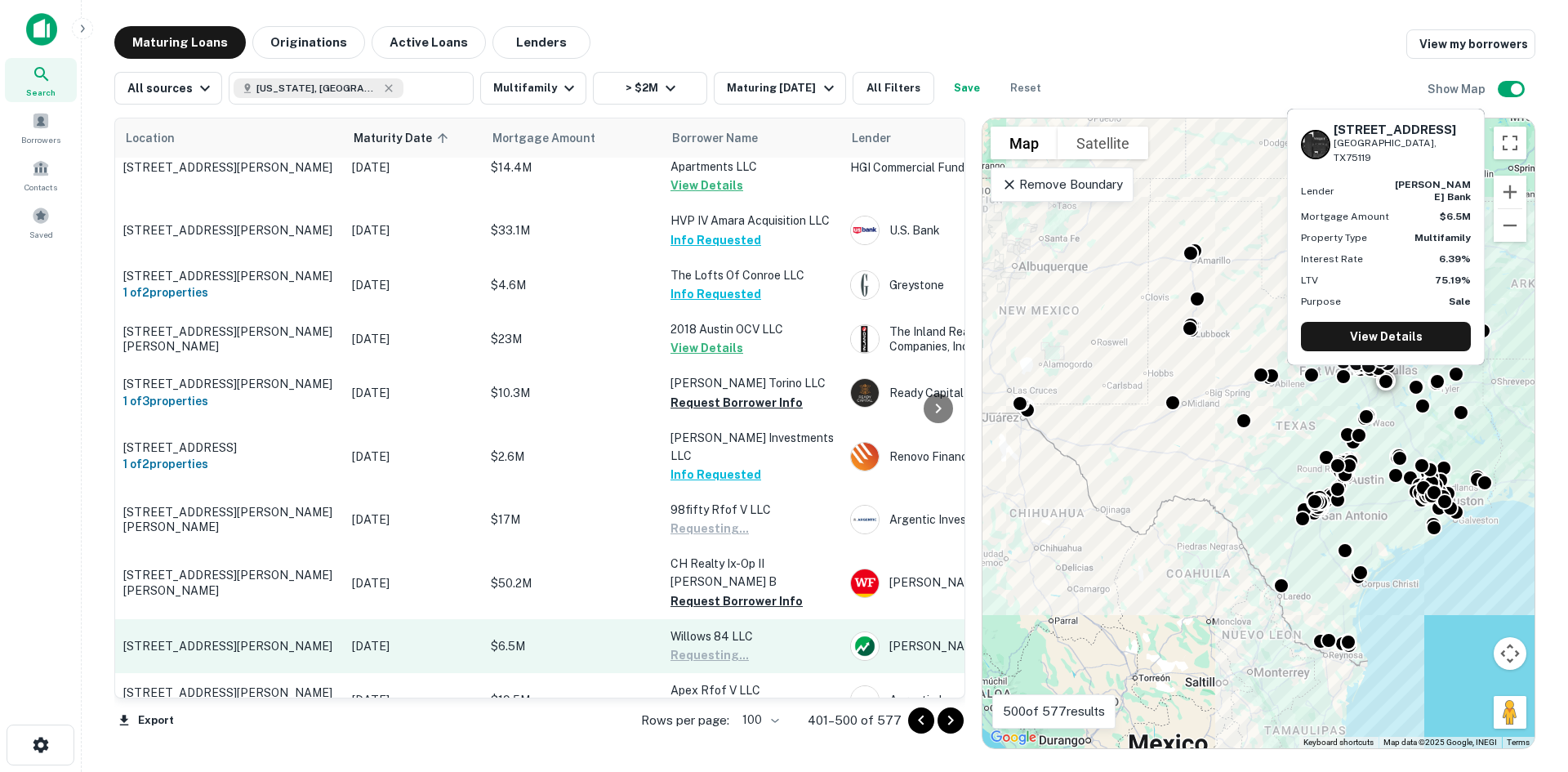
scroll to position [4002, 0]
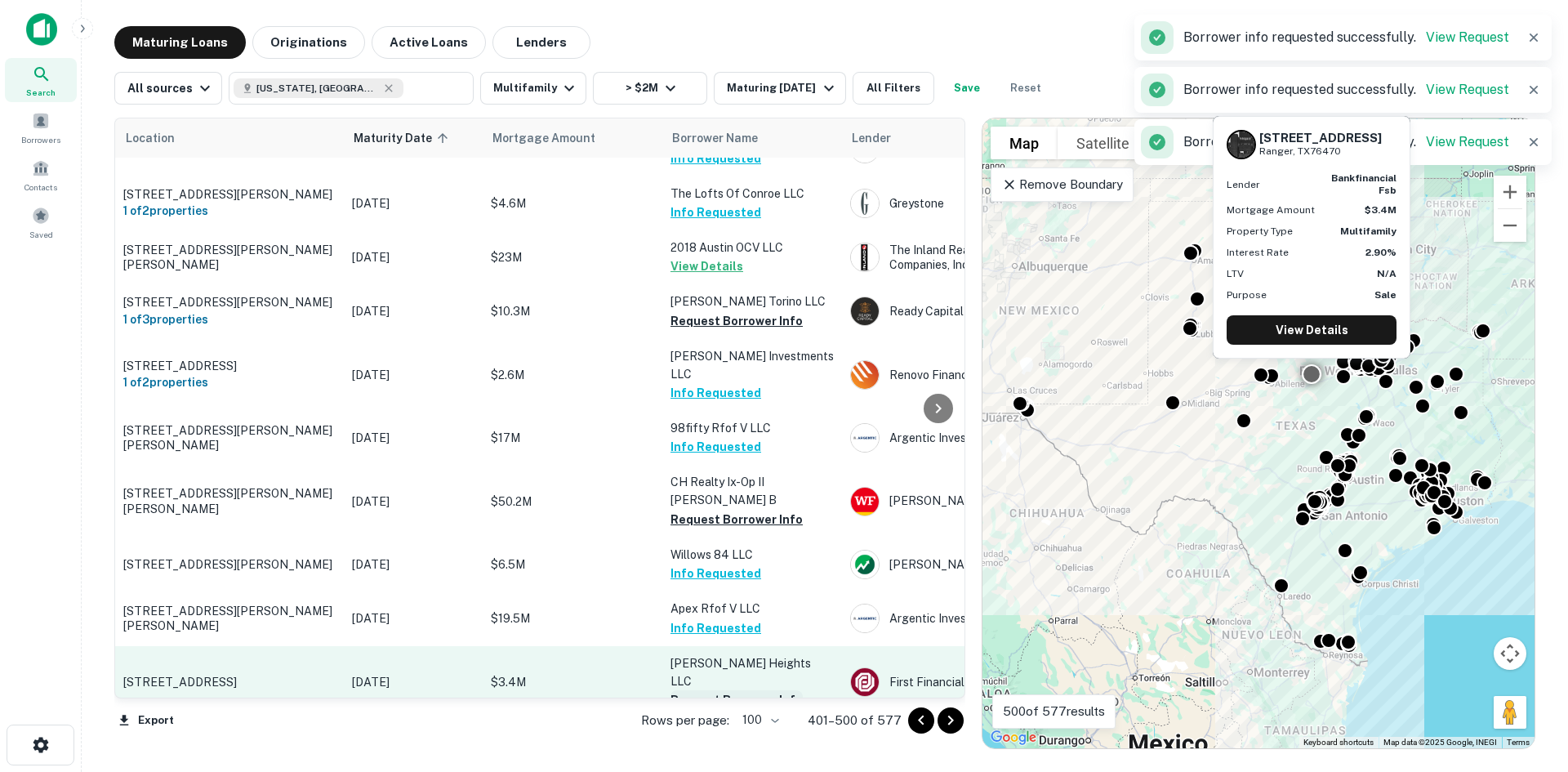
click at [746, 690] on button "Request Borrower Info" at bounding box center [736, 699] width 132 height 19
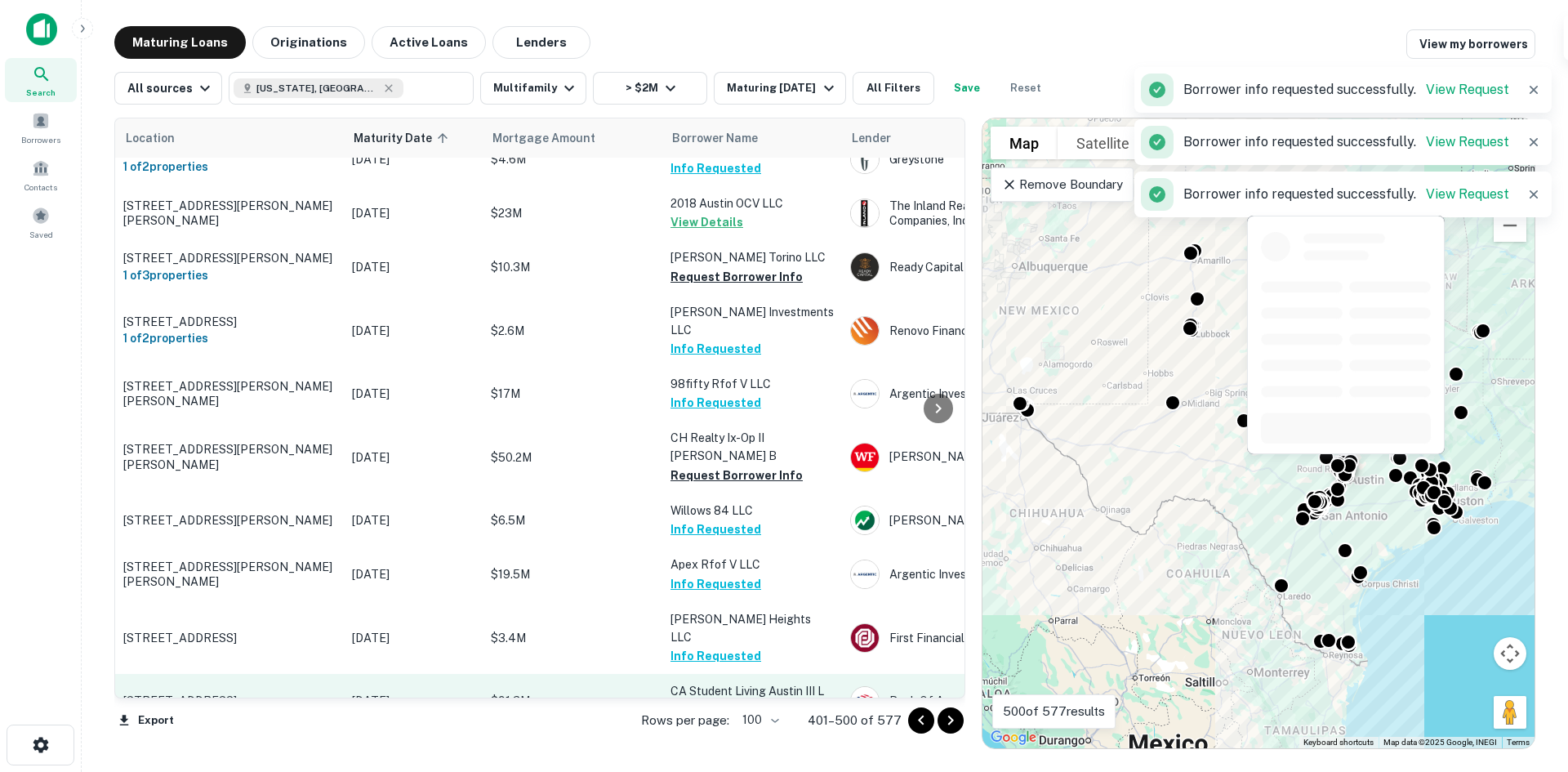
scroll to position [4143, 0]
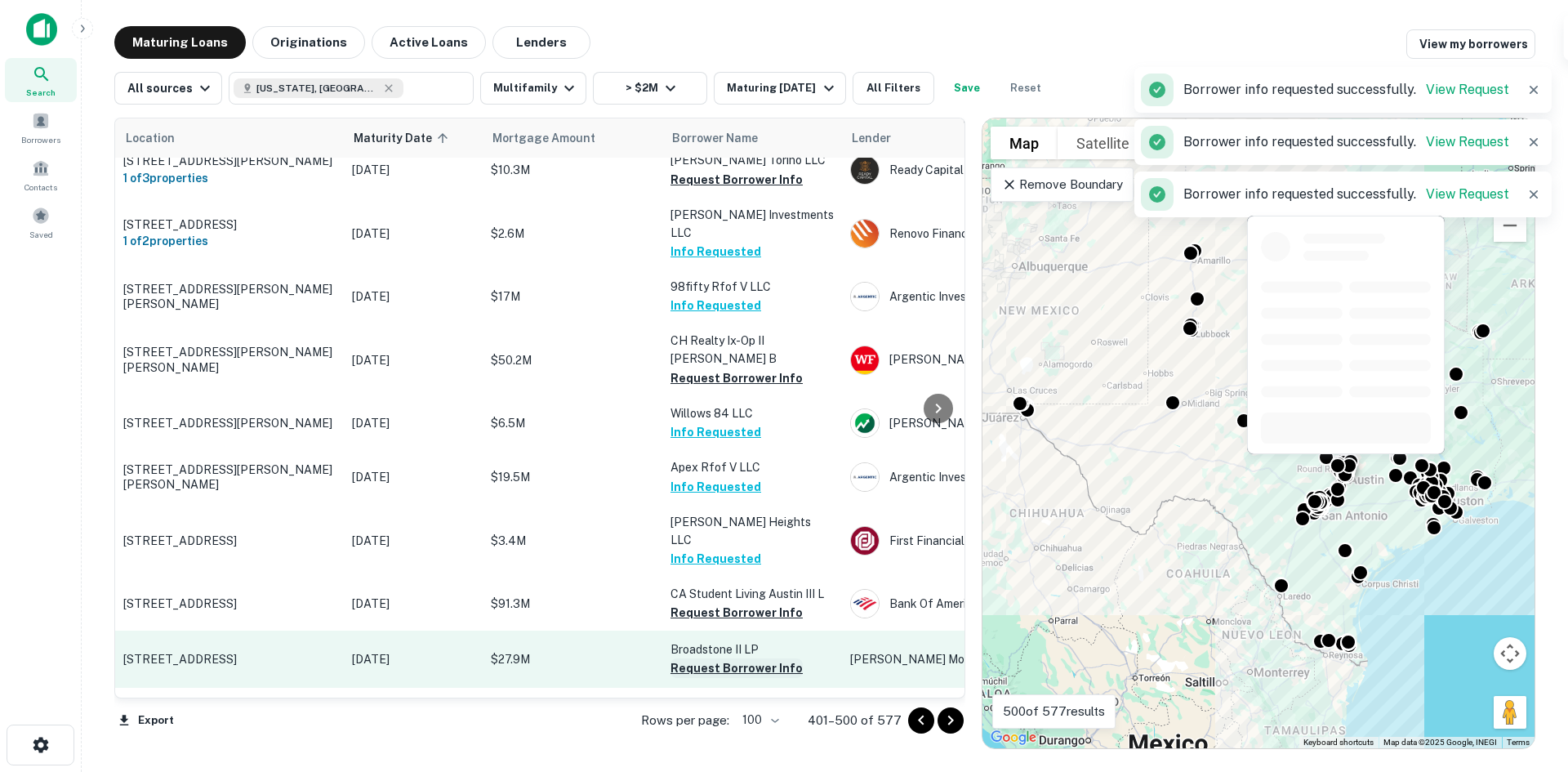
click at [746, 658] on button "Request Borrower Info" at bounding box center [736, 668] width 132 height 19
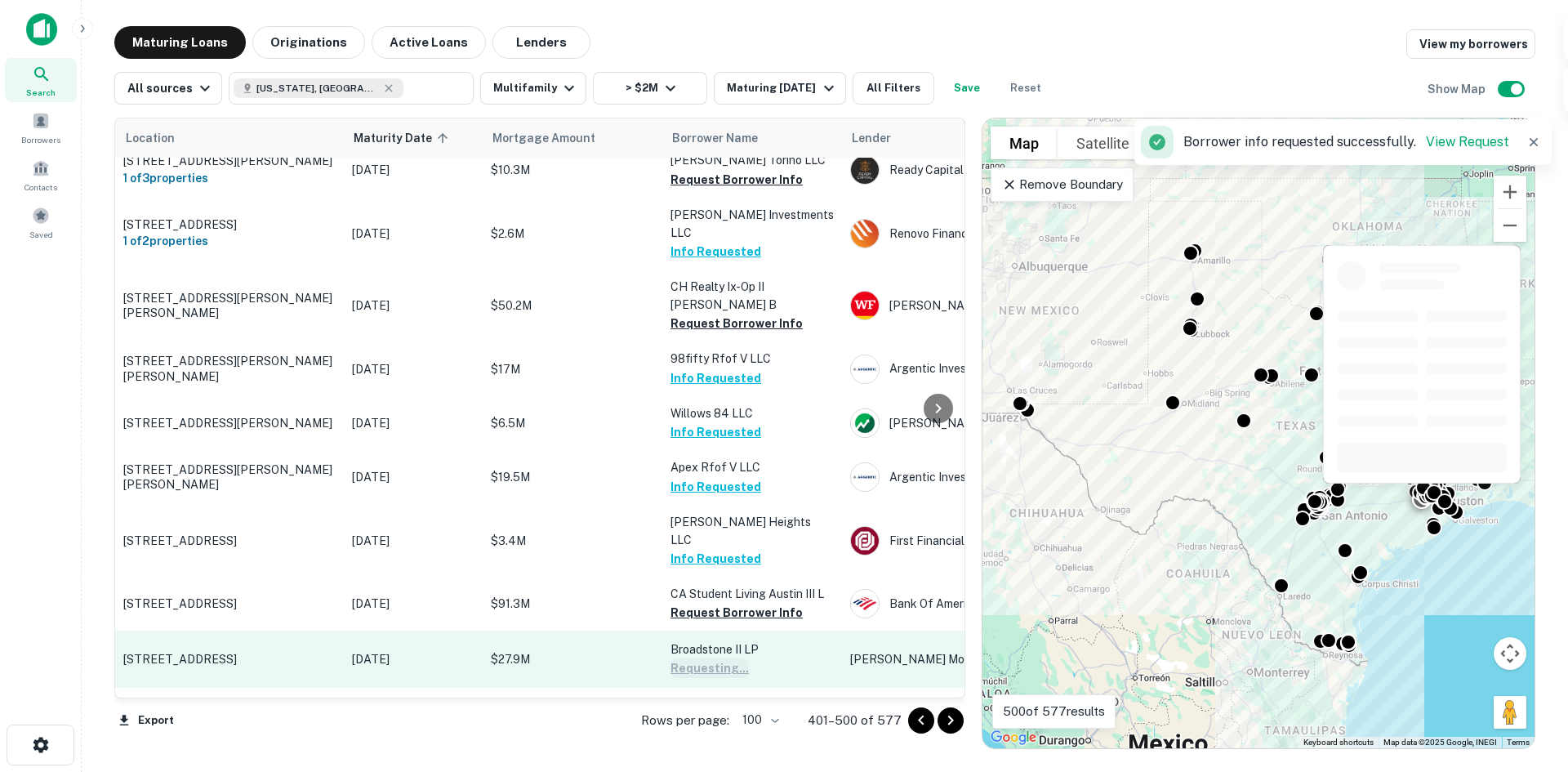
scroll to position [4165, 0]
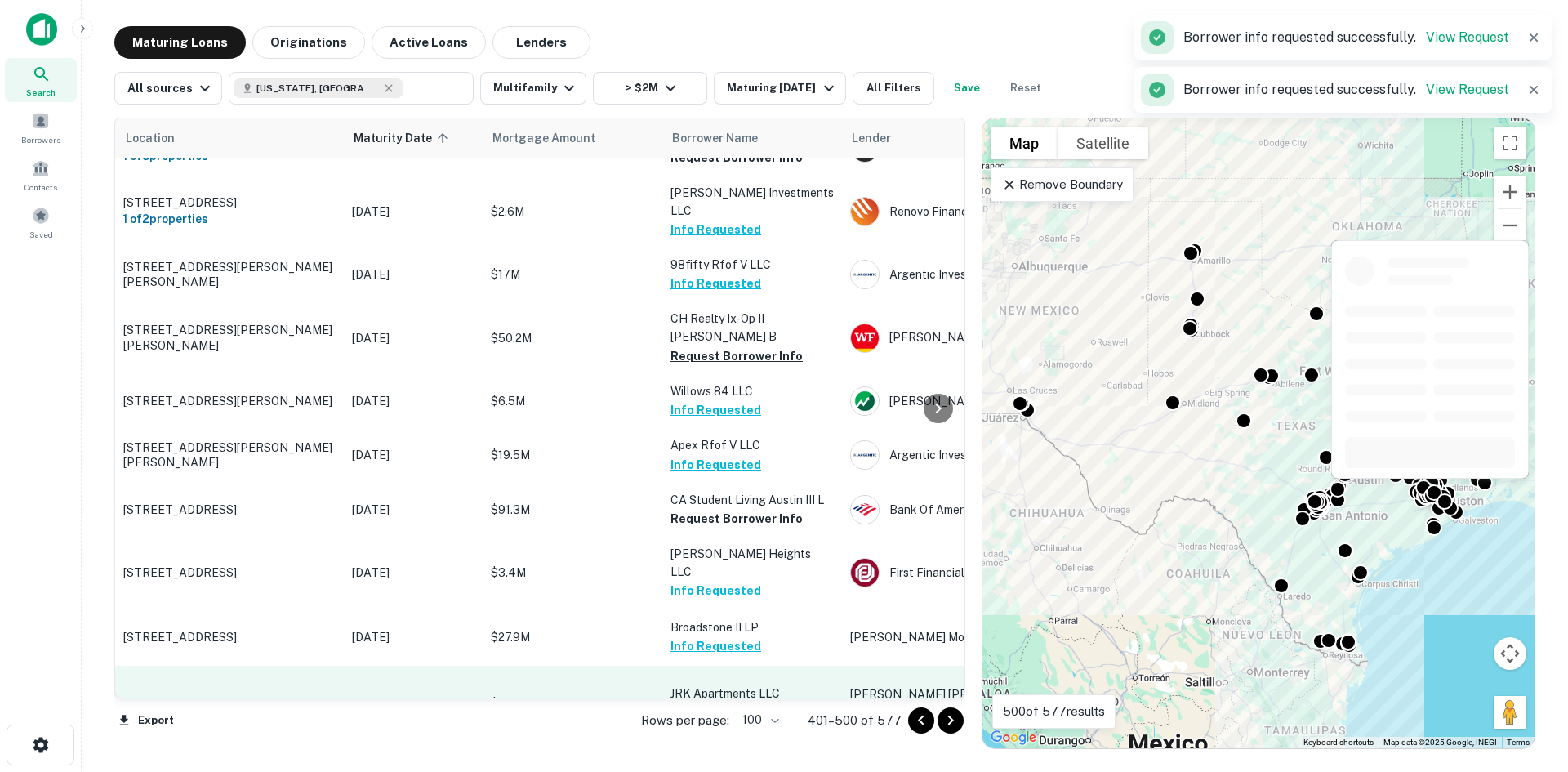
click at [760, 702] on button "Request Borrower Info" at bounding box center [736, 712] width 132 height 19
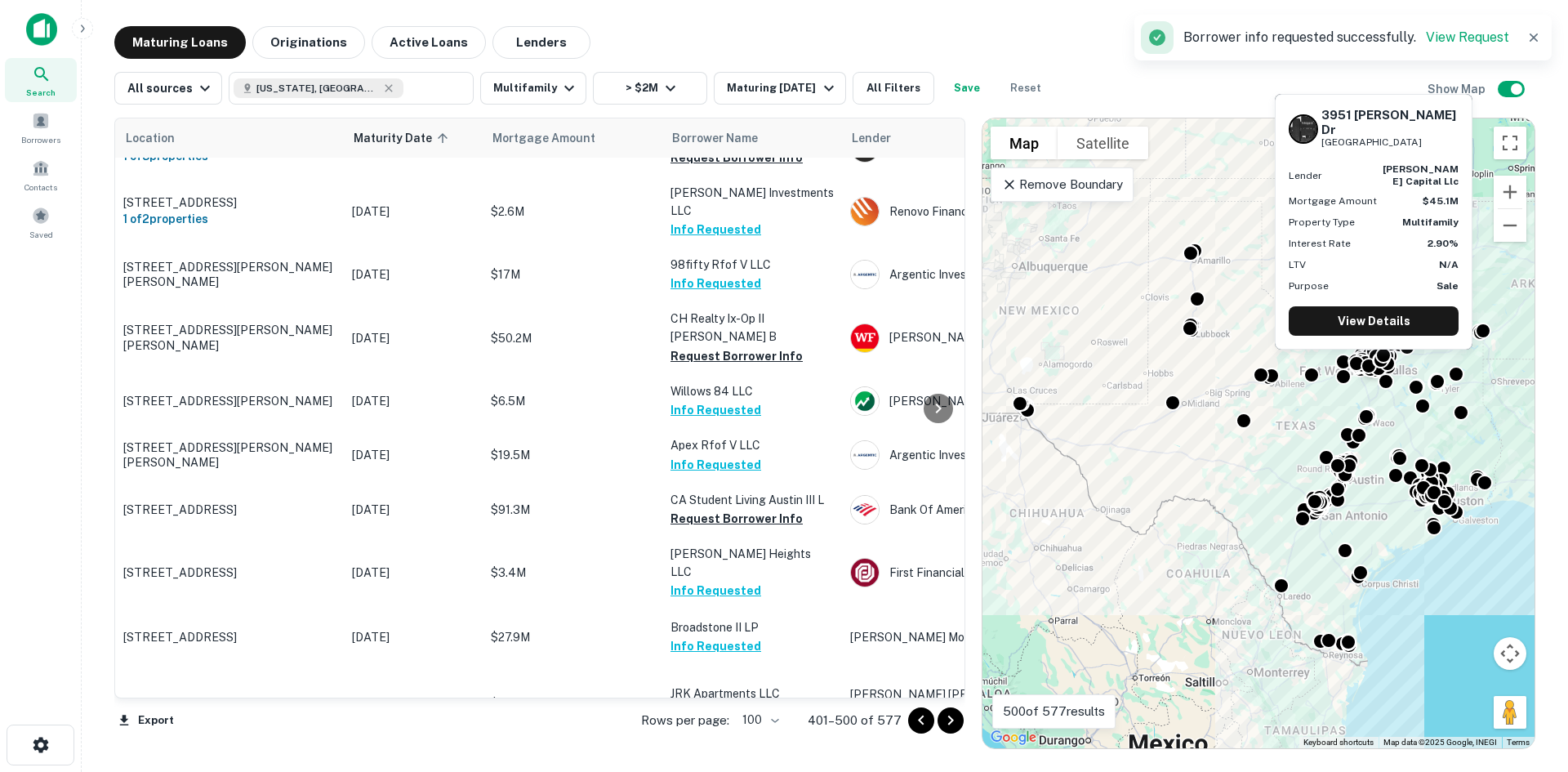
scroll to position [4247, 0]
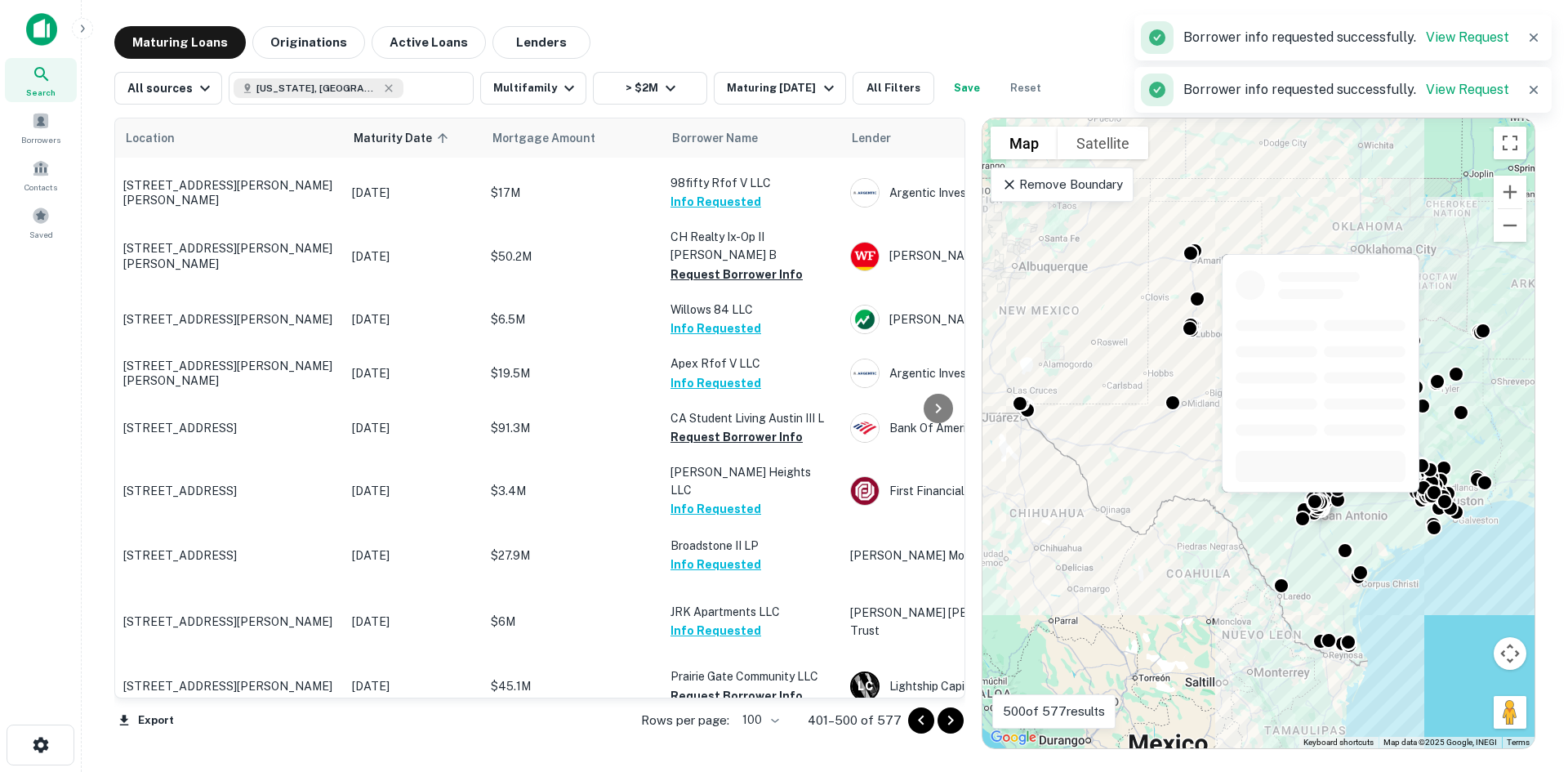
click at [765, 740] on button "Request Borrower Info" at bounding box center [736, 749] width 132 height 19
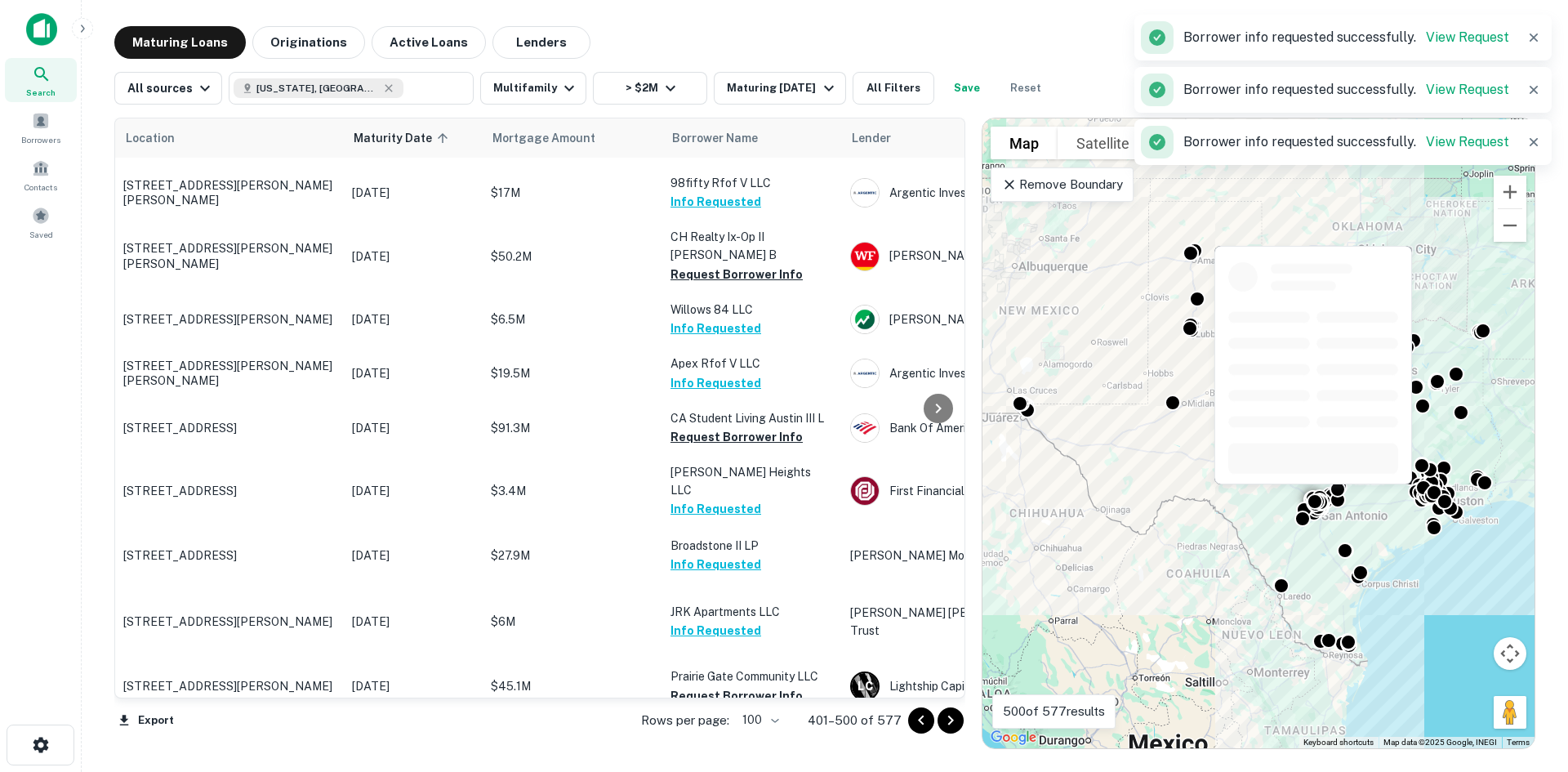
scroll to position [4410, 0]
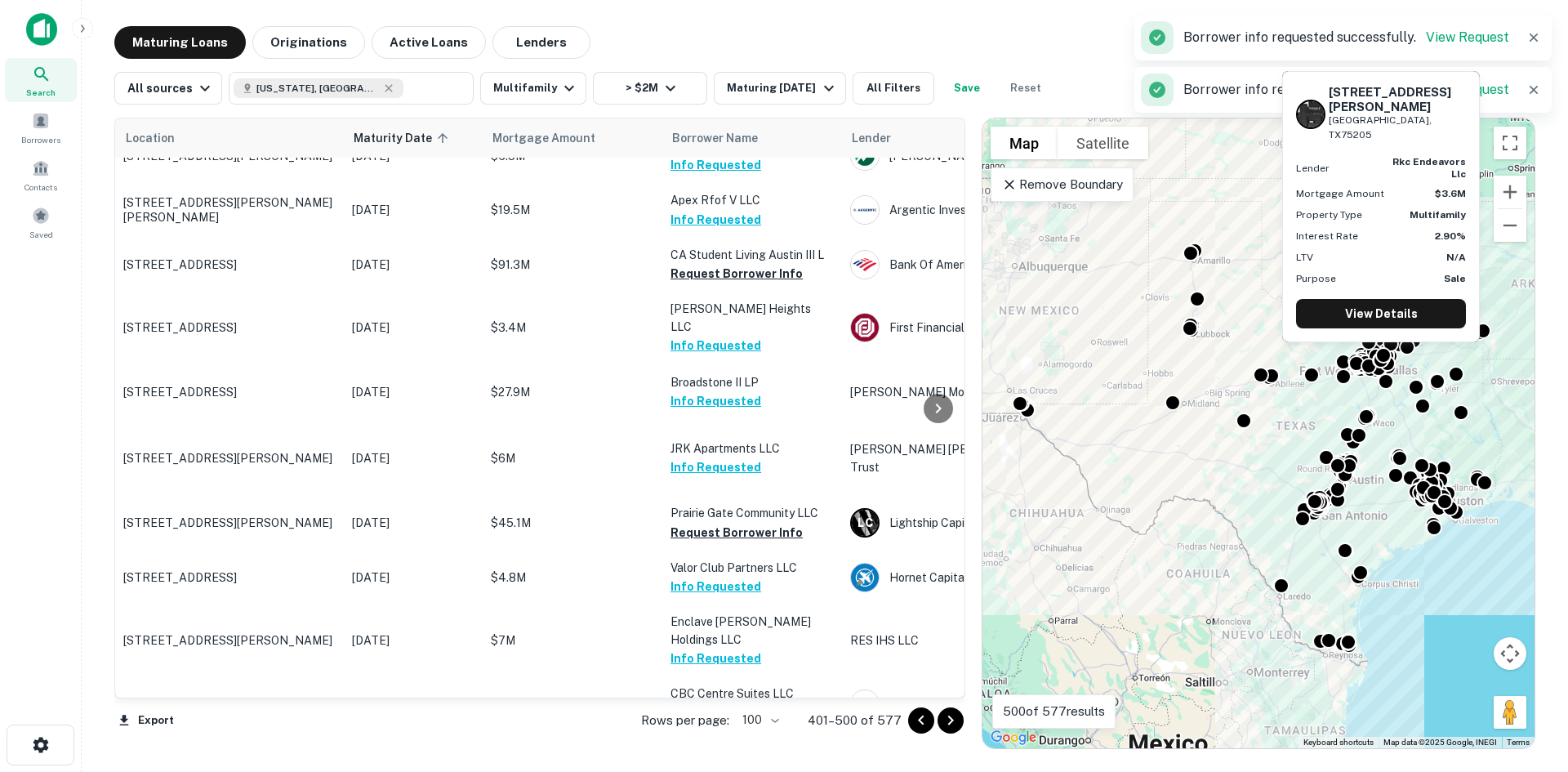
click at [757, 759] on button "Request Borrower Info" at bounding box center [736, 768] width 132 height 19
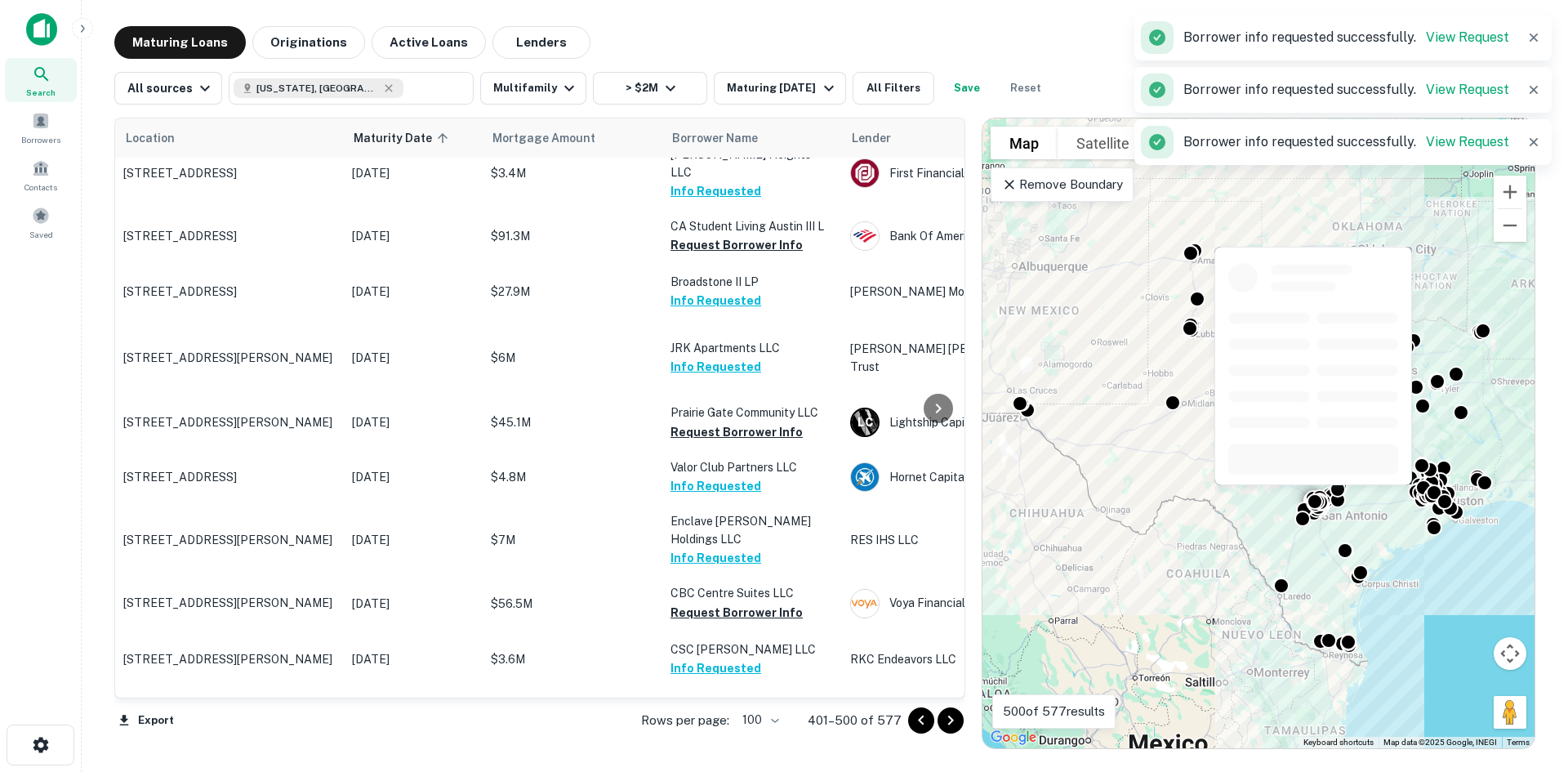
scroll to position [4655, 0]
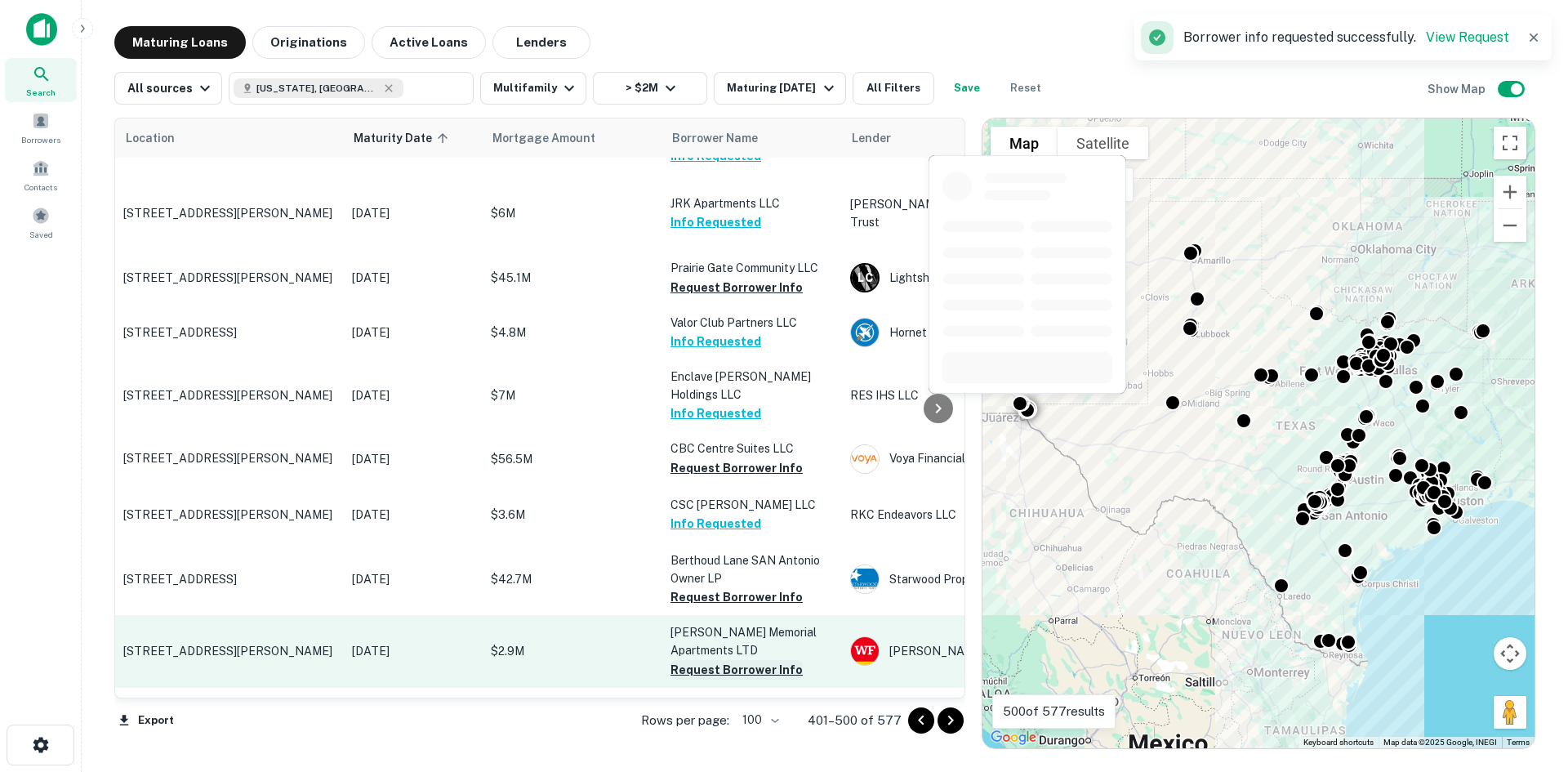
click at [755, 660] on button "Request Borrower Info" at bounding box center [736, 670] width 132 height 19
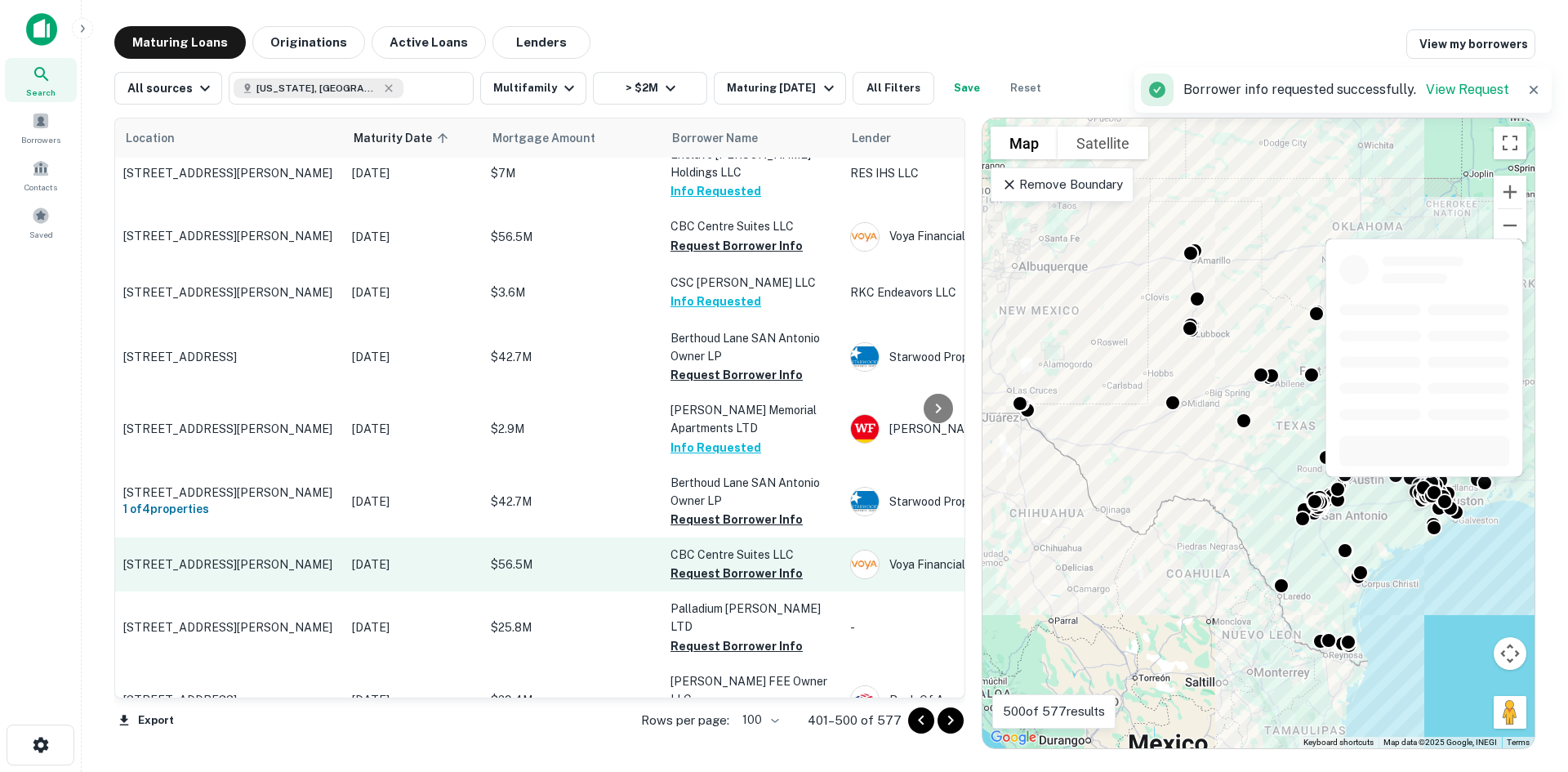
scroll to position [4900, 0]
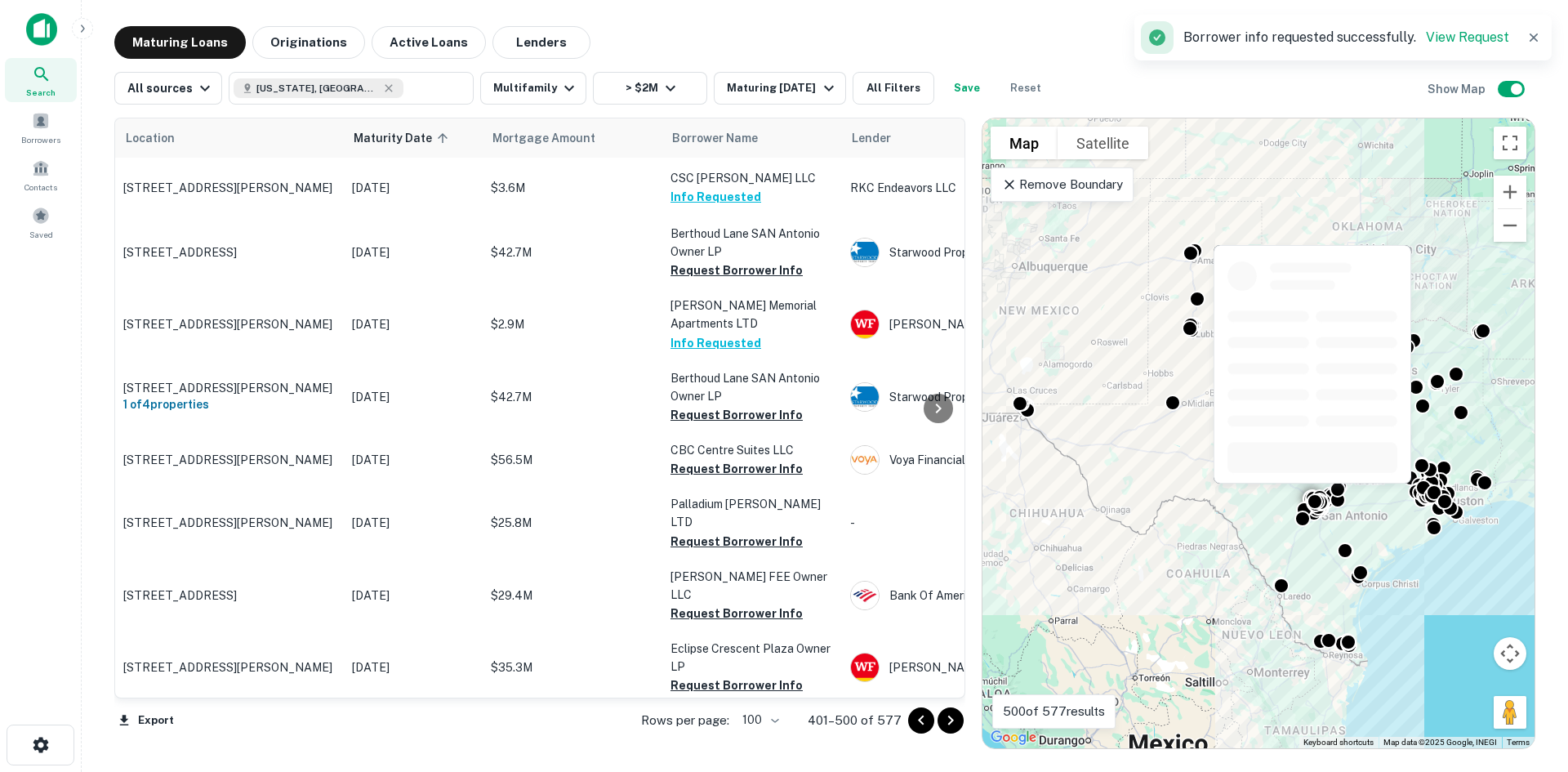
scroll to position [5064, 0]
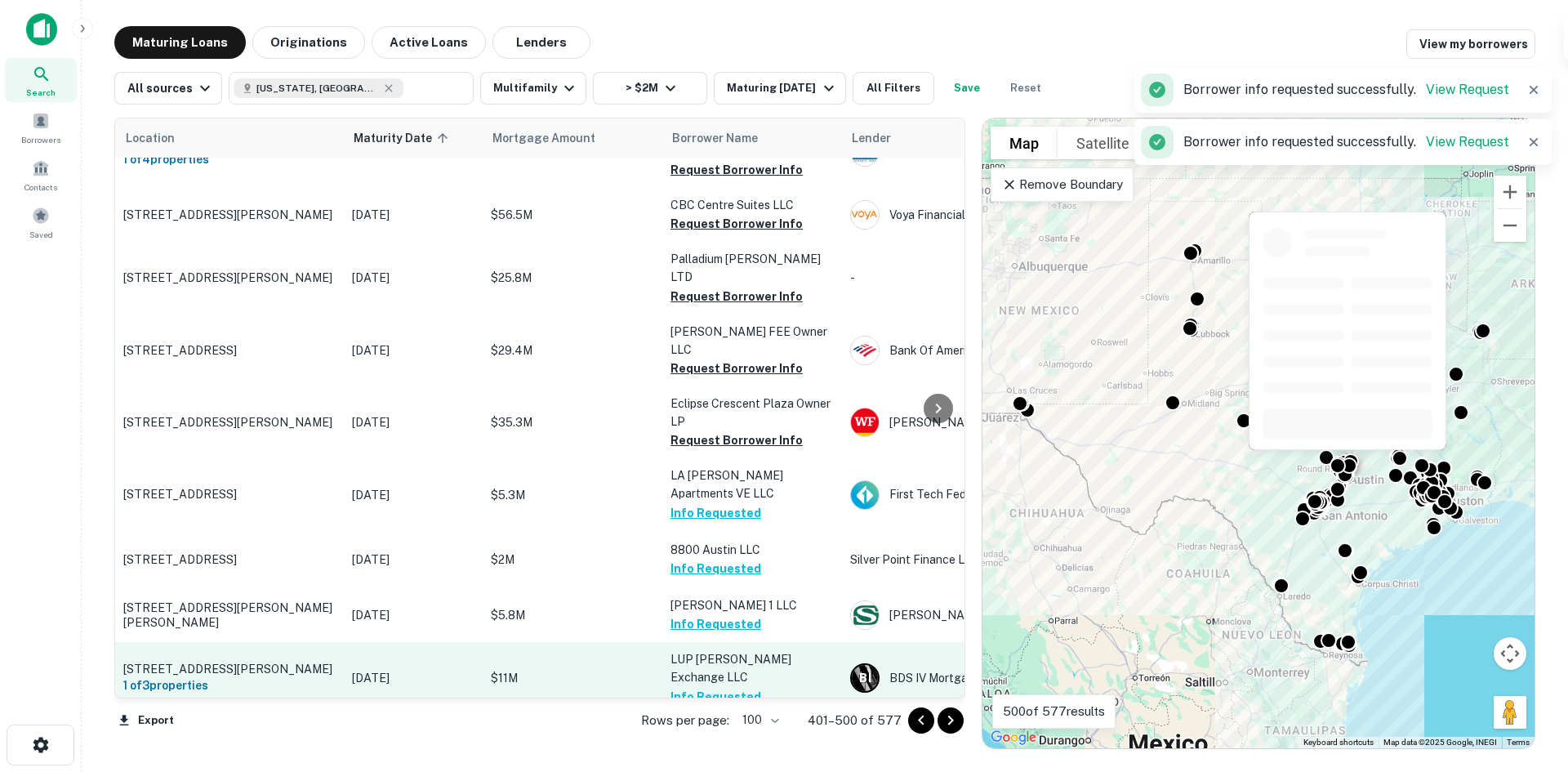
scroll to position [5309, 0]
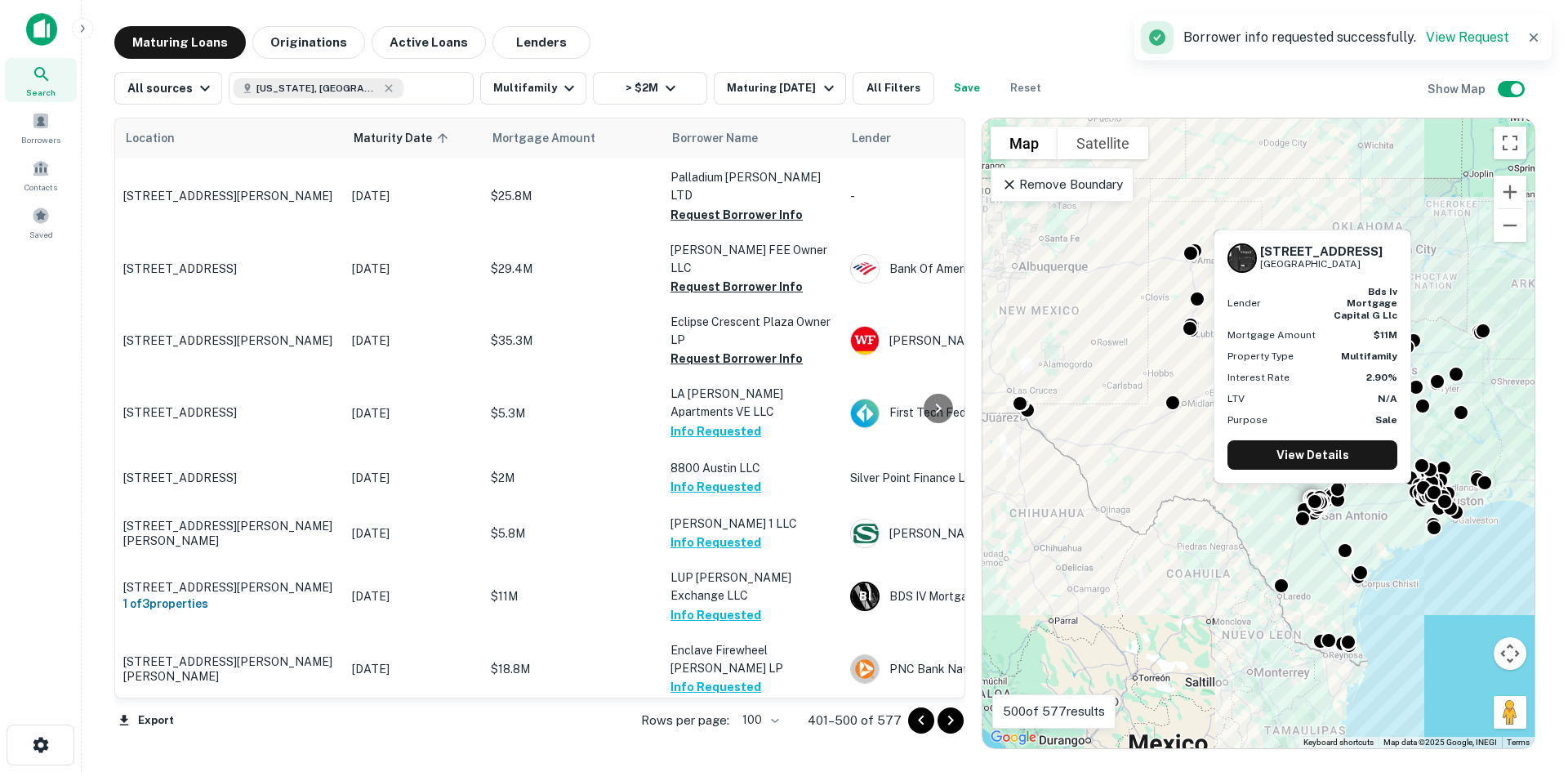
click at [769, 749] on button "Request Borrower Info" at bounding box center [736, 759] width 132 height 19
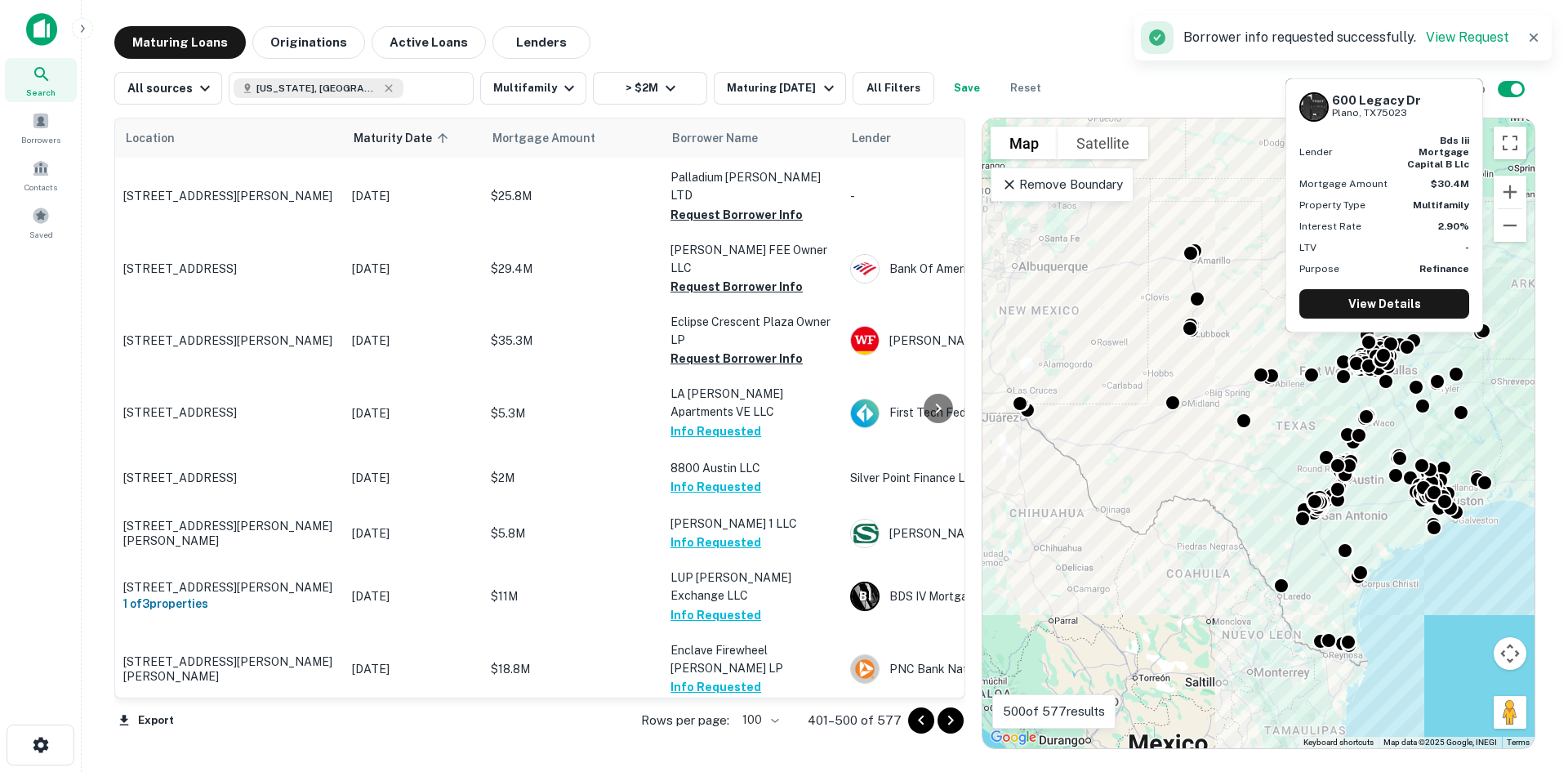
click at [750, 749] on button "Request Borrower Info" at bounding box center [736, 759] width 132 height 19
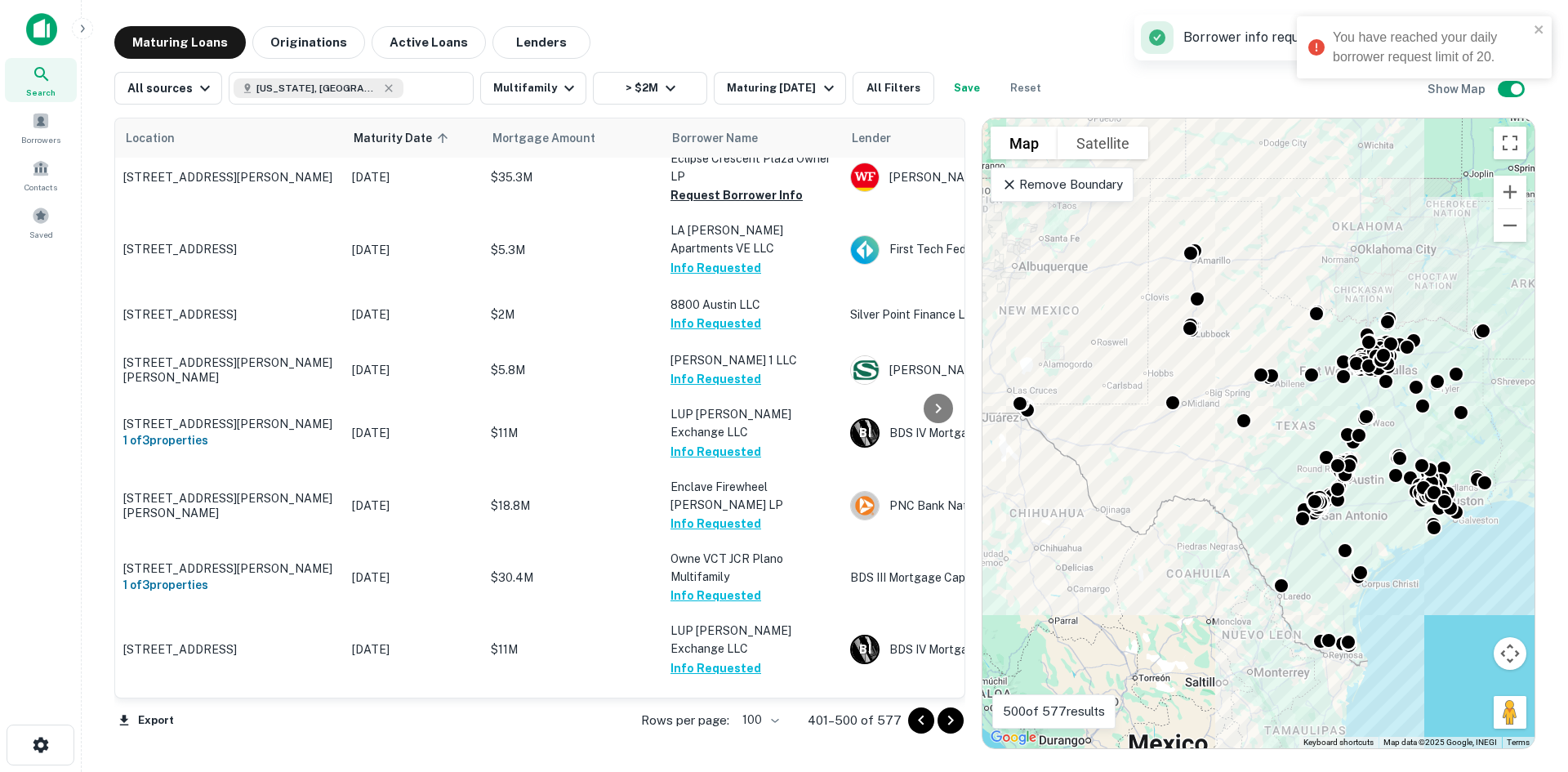
scroll to position [5496, 0]
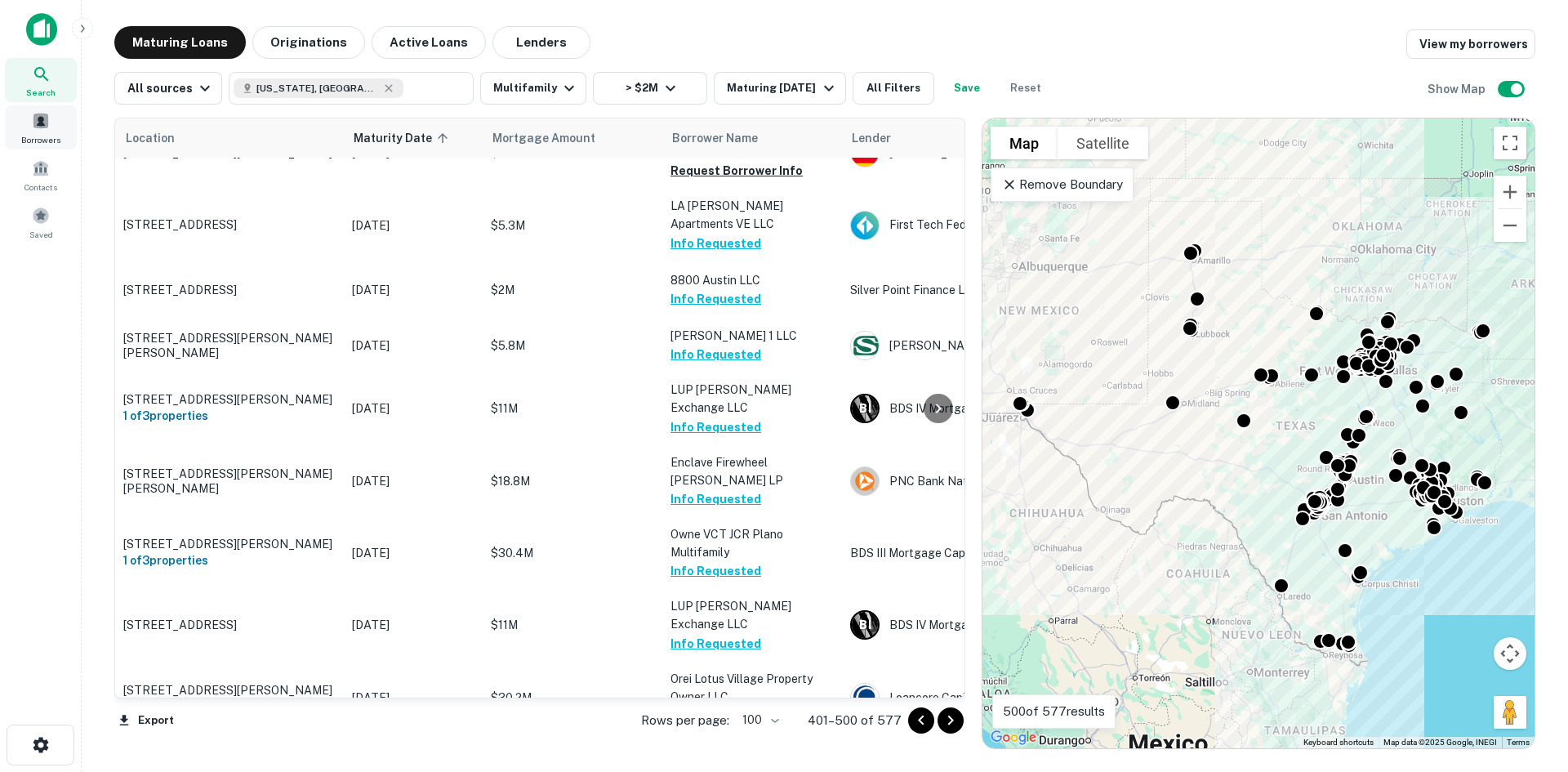
click at [36, 123] on span at bounding box center [40, 121] width 18 height 18
